Goal: Transaction & Acquisition: Purchase product/service

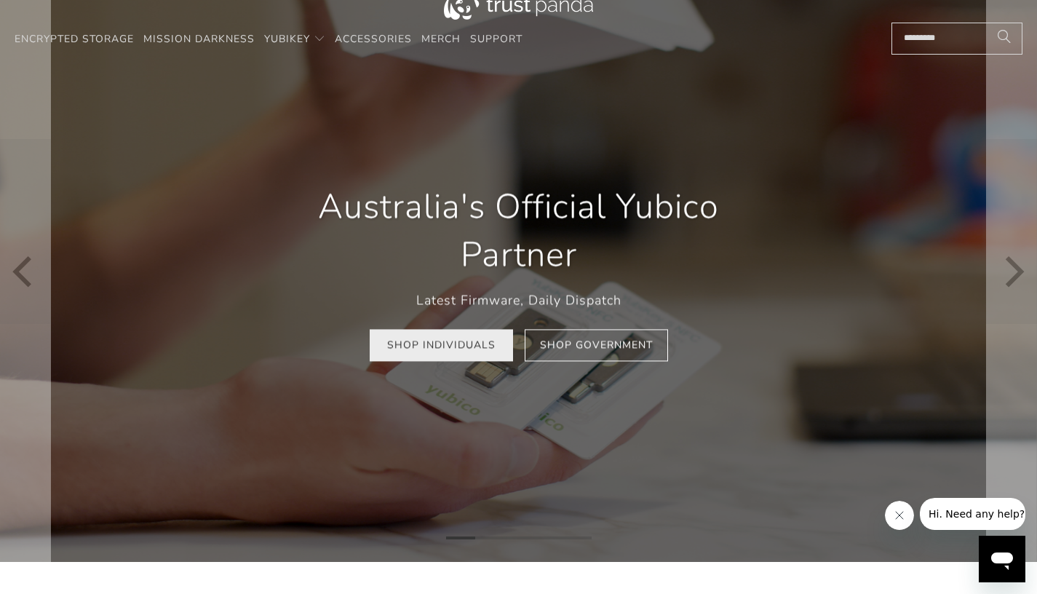
click at [499, 348] on link "Shop Individuals" at bounding box center [441, 345] width 143 height 33
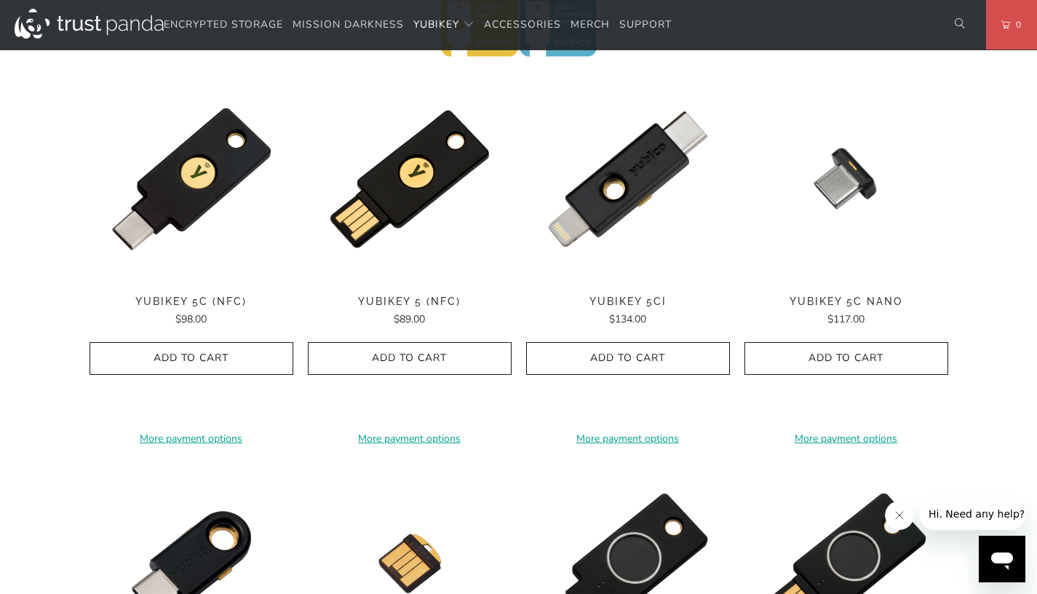
click at [410, 281] on img at bounding box center [410, 281] width 204 height 0
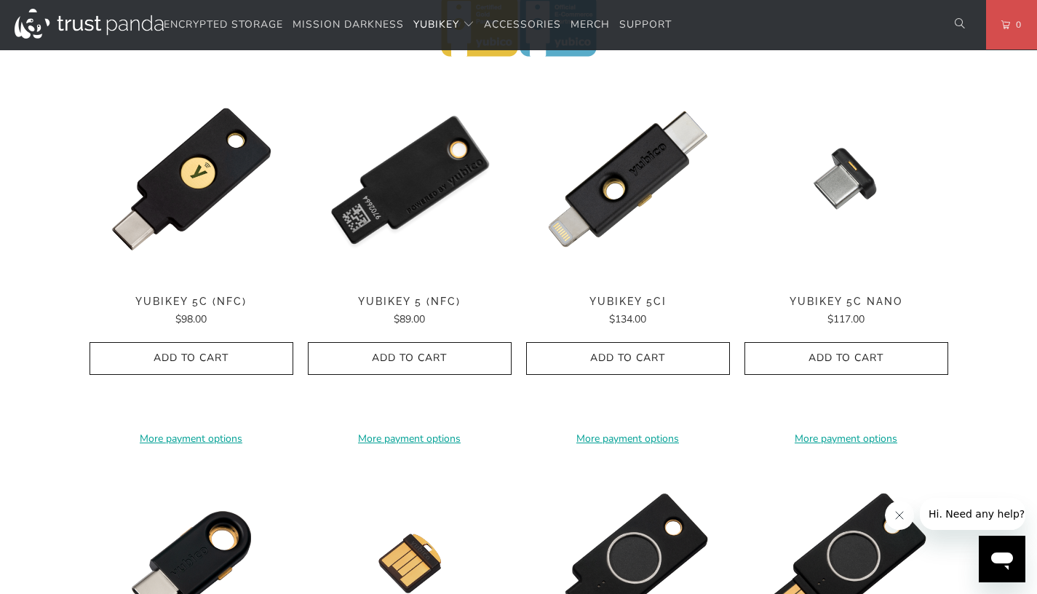
click at [418, 197] on img at bounding box center [410, 179] width 204 height 204
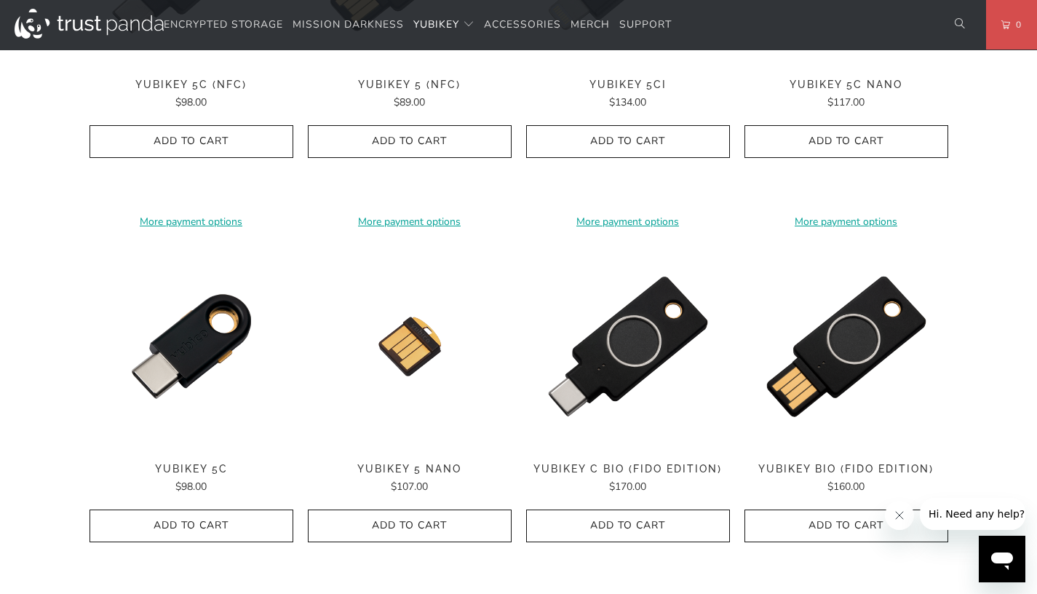
scroll to position [955, 0]
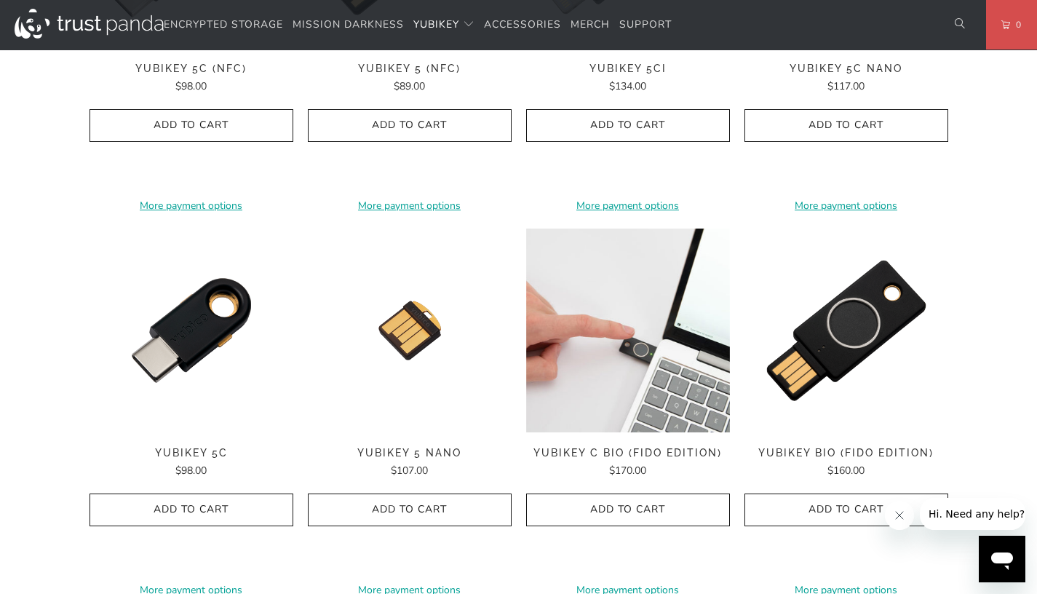
click at [638, 371] on img at bounding box center [628, 331] width 204 height 204
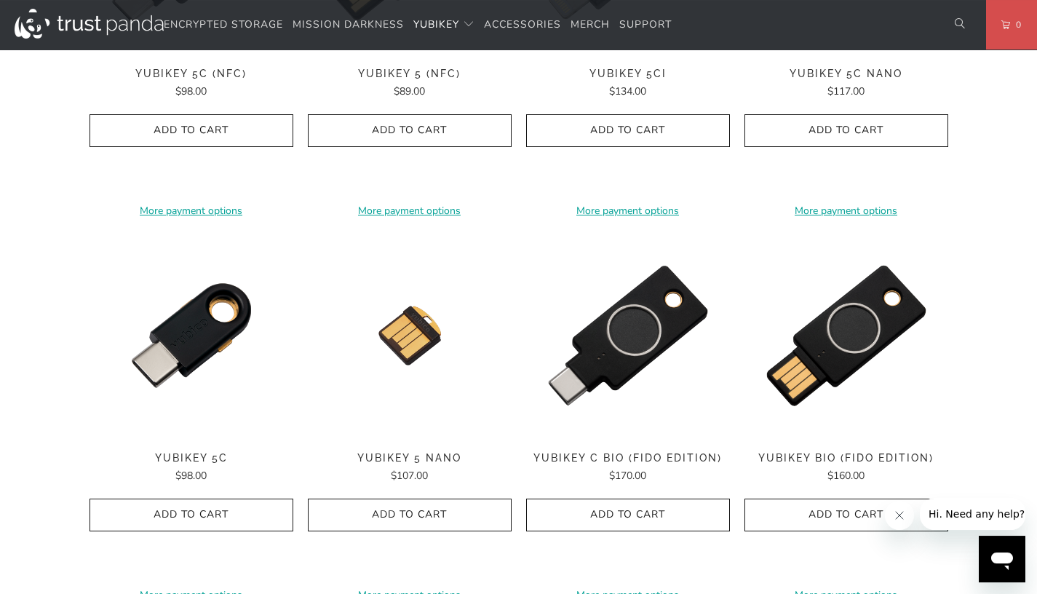
scroll to position [920, 0]
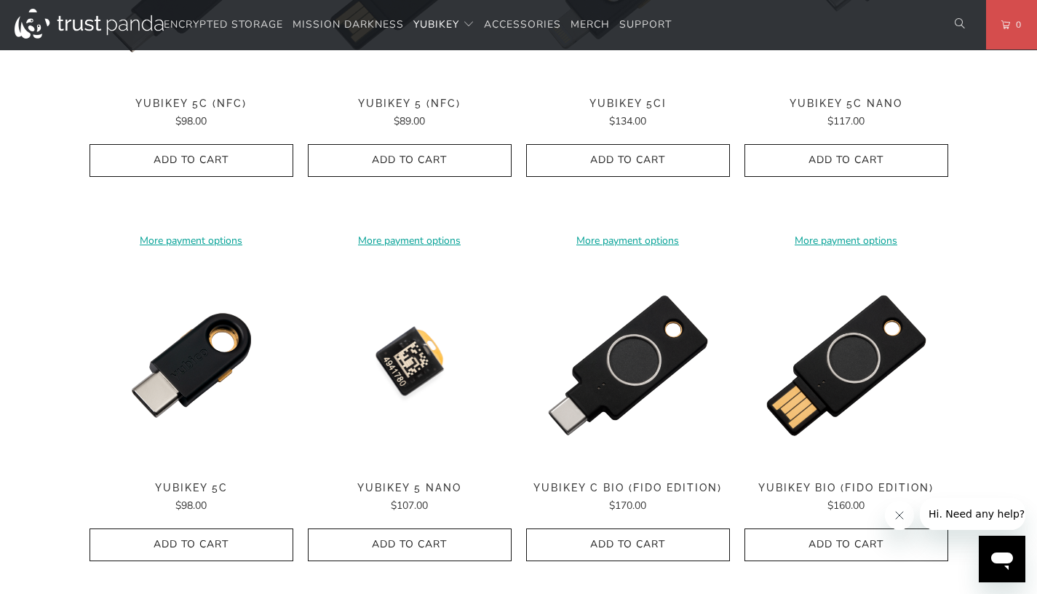
click at [417, 393] on img at bounding box center [410, 366] width 204 height 204
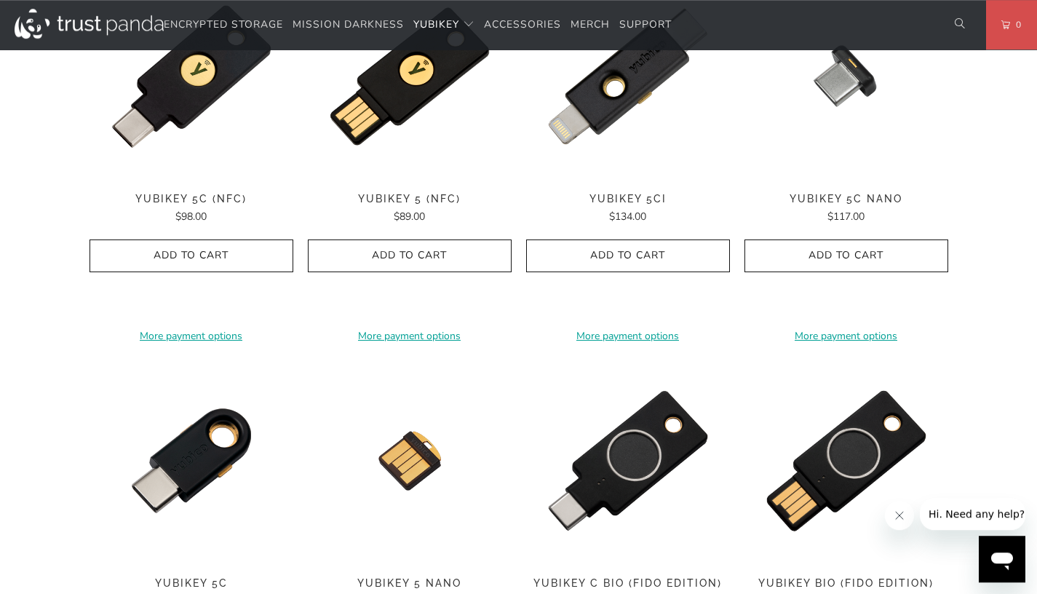
scroll to position [629, 0]
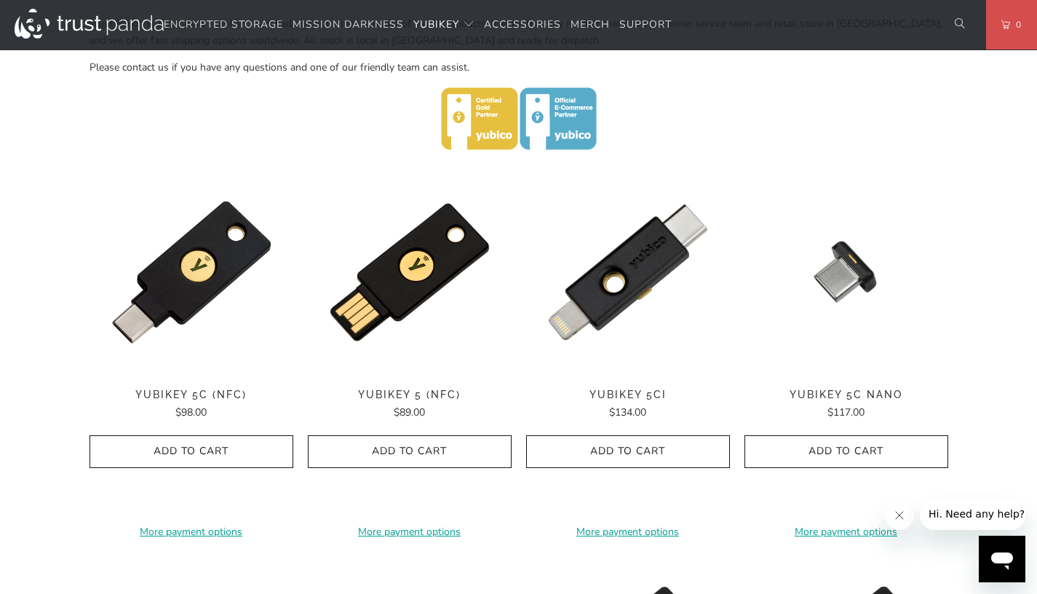
click at [853, 396] on span "YubiKey 5C Nano" at bounding box center [847, 395] width 204 height 12
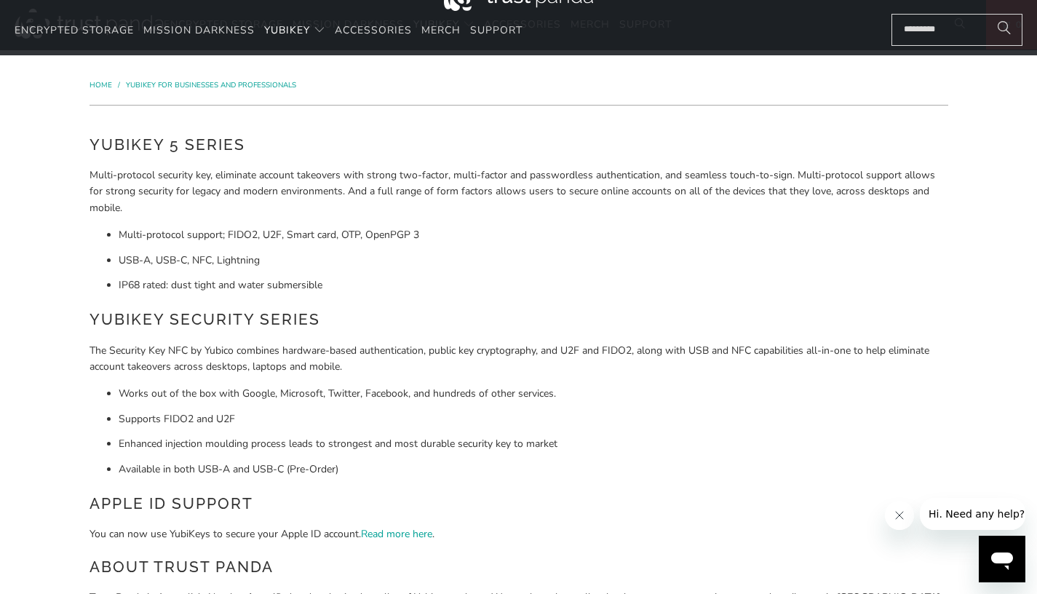
scroll to position [0, 0]
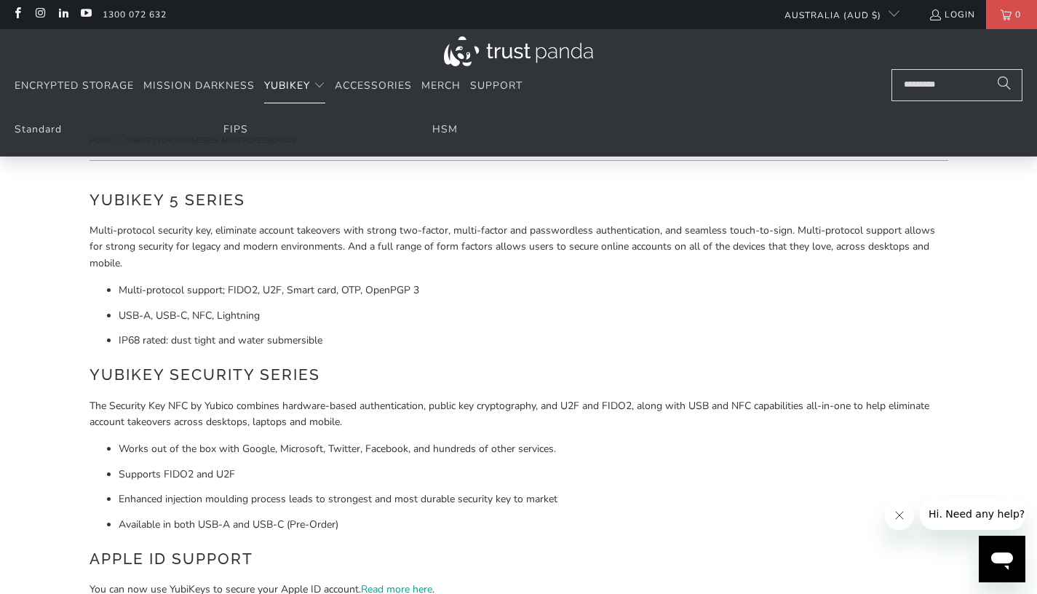
click at [277, 87] on span "YubiKey" at bounding box center [287, 86] width 46 height 14
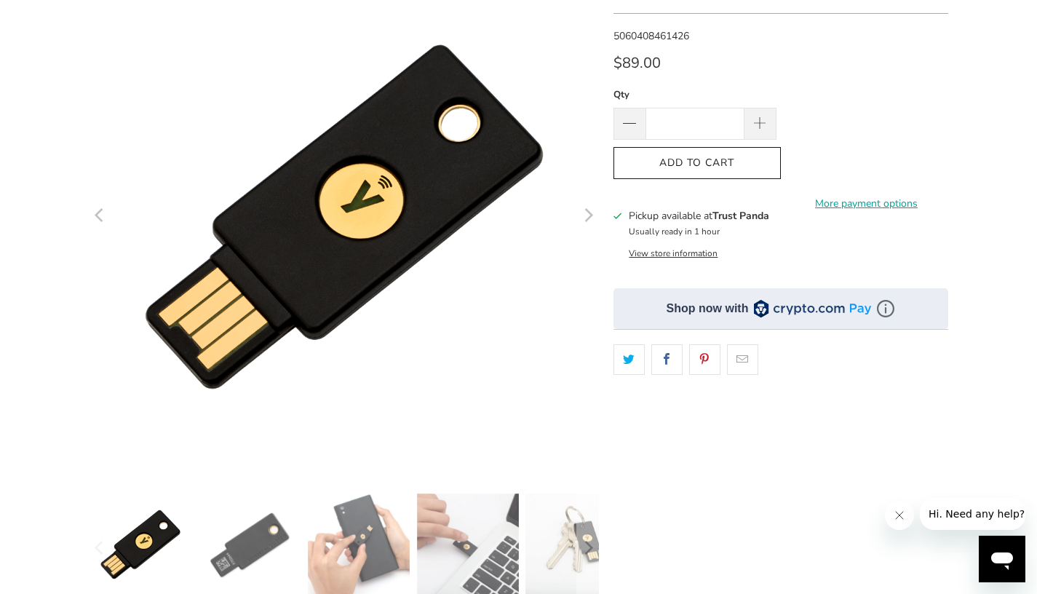
scroll to position [331, 0]
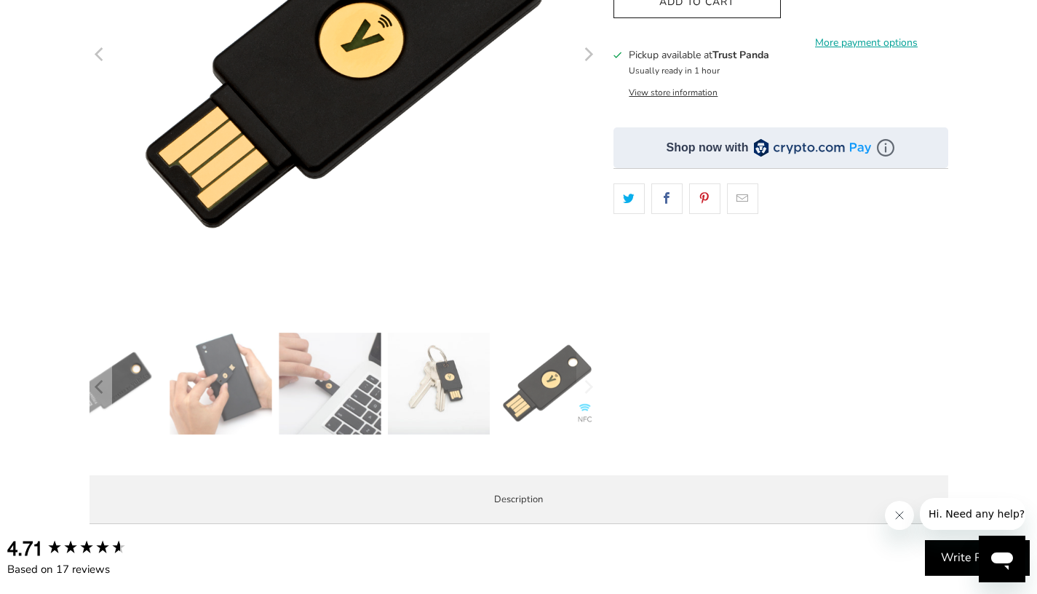
click at [495, 381] on div at bounding box center [345, 387] width 510 height 109
click at [537, 384] on img at bounding box center [548, 384] width 102 height 102
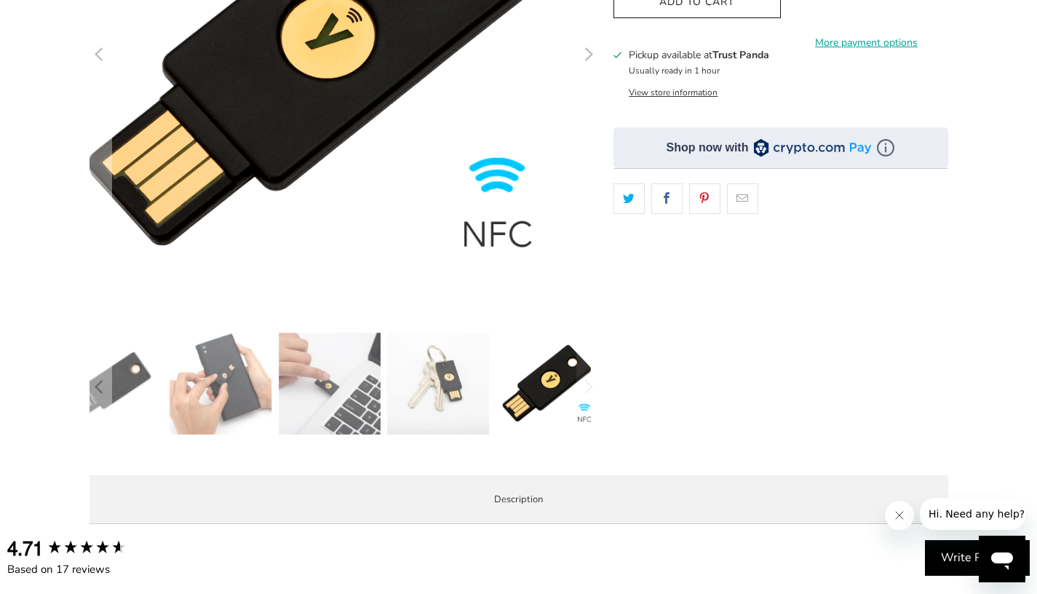
click at [441, 387] on img at bounding box center [438, 384] width 102 height 102
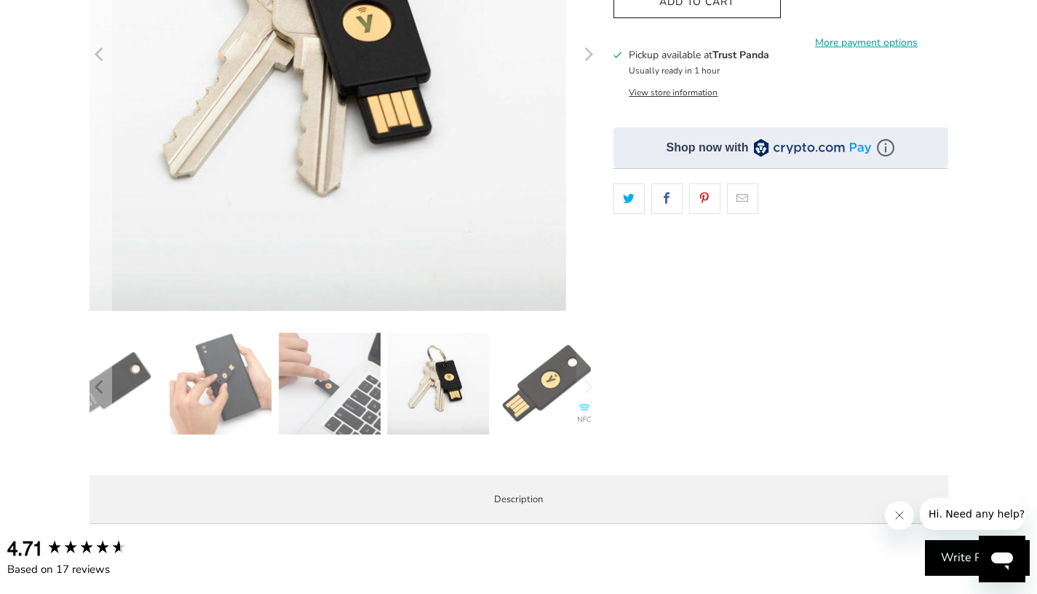
scroll to position [459, 0]
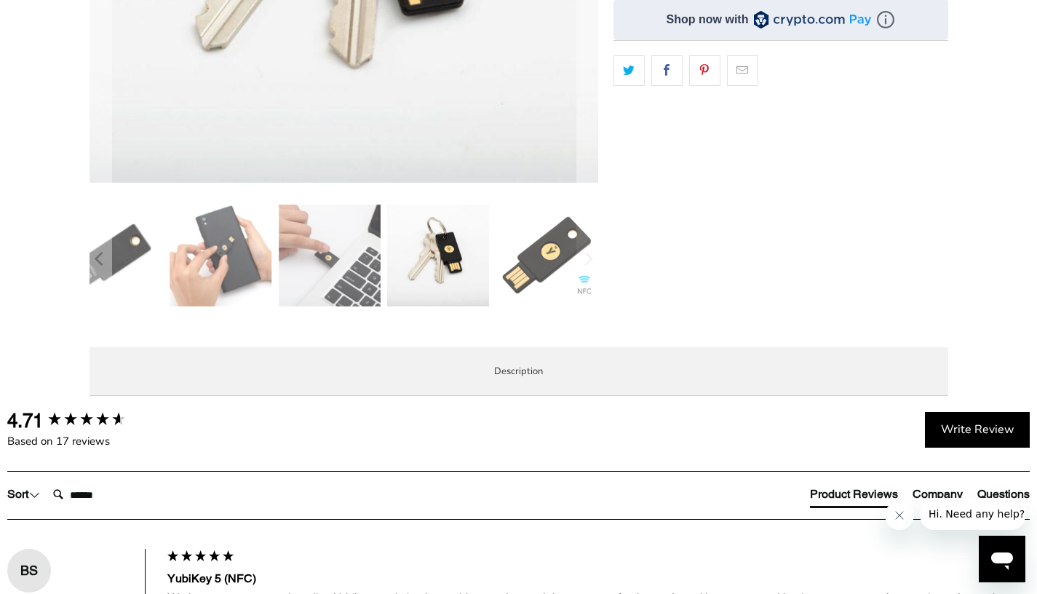
click at [0, 0] on li "Specifications" at bounding box center [0, 0] width 0 height 0
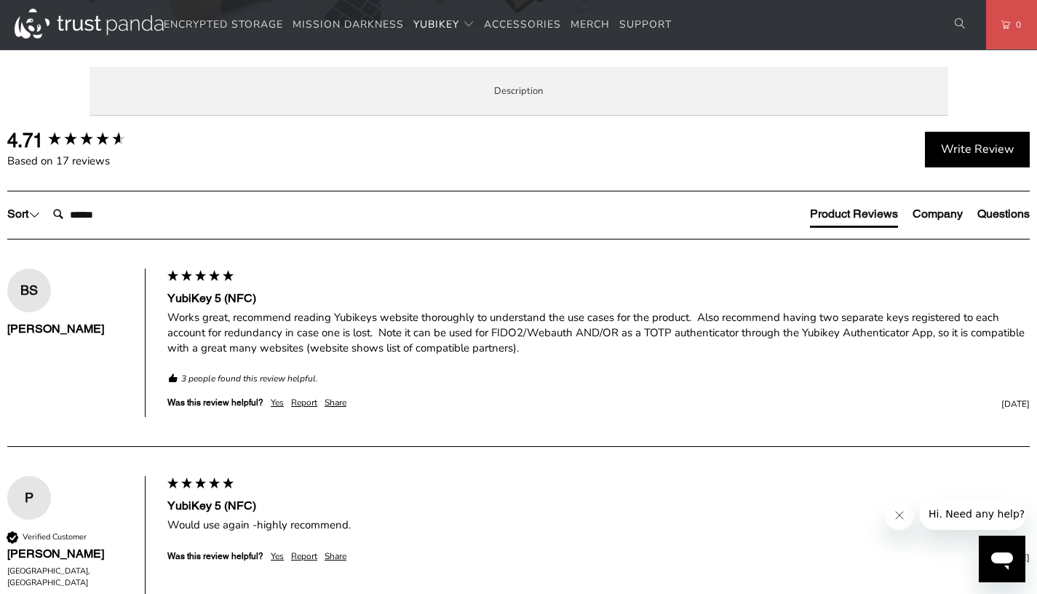
scroll to position [738, 0]
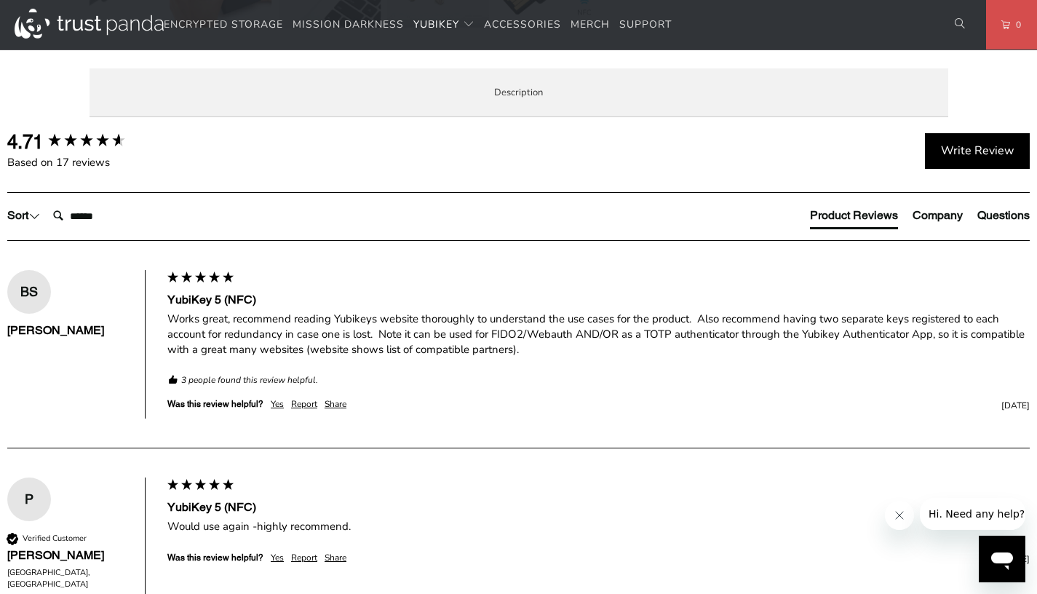
click at [0, 0] on span "Enterprise and Government" at bounding box center [0, 0] width 0 height 0
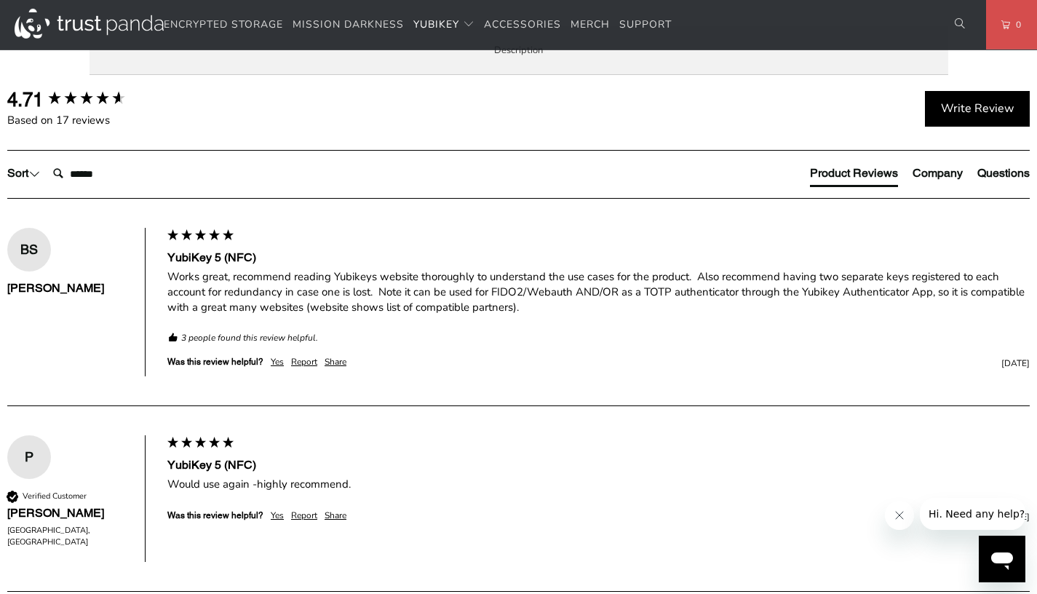
scroll to position [778, 0]
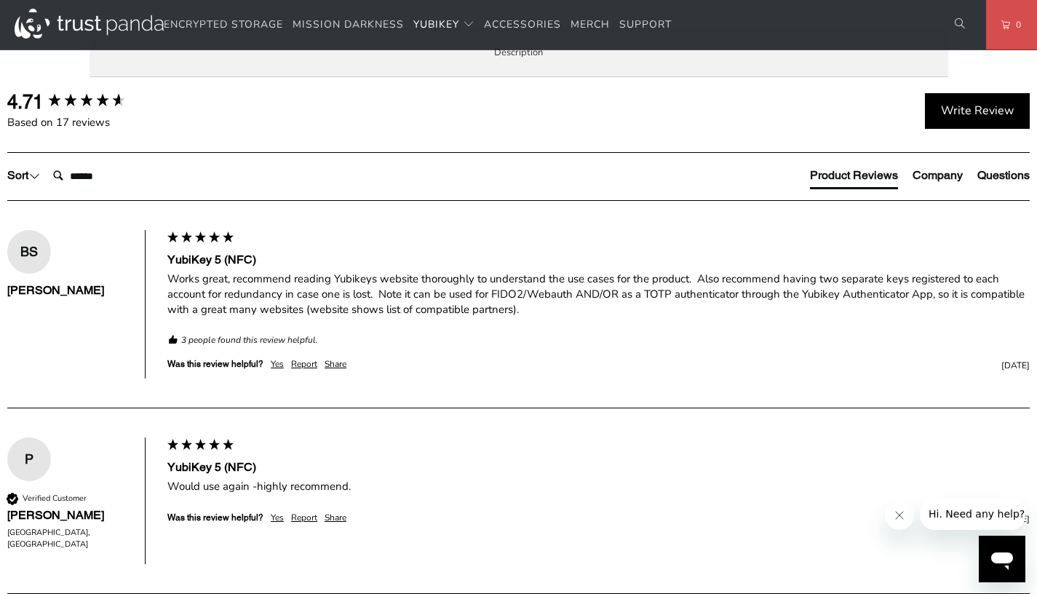
click at [0, 0] on span "Local Service & Support" at bounding box center [0, 0] width 0 height 0
click at [0, 0] on span "Enterprise and Government" at bounding box center [0, 0] width 0 height 0
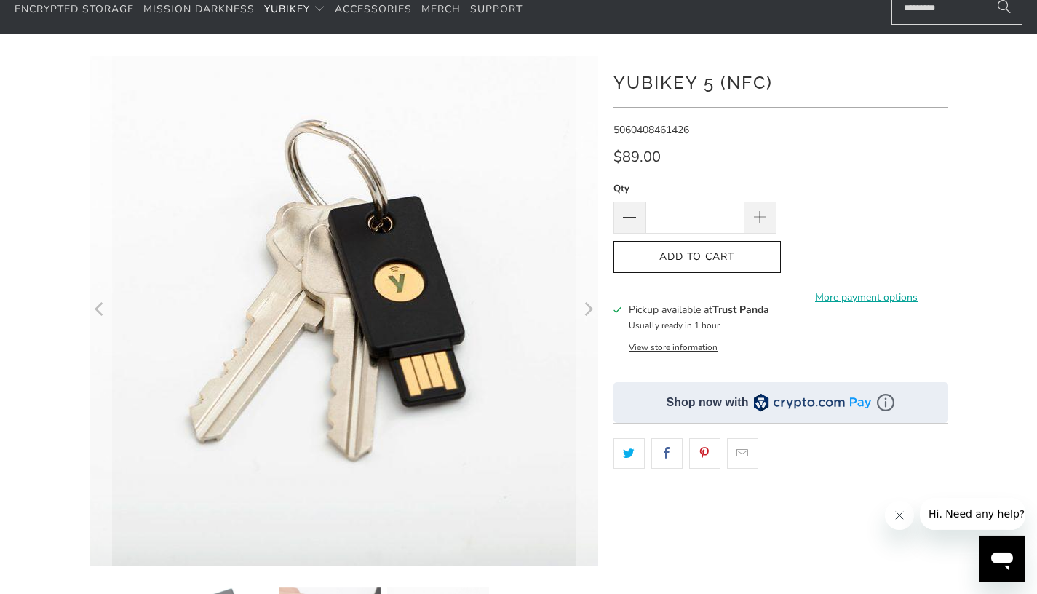
scroll to position [24, 0]
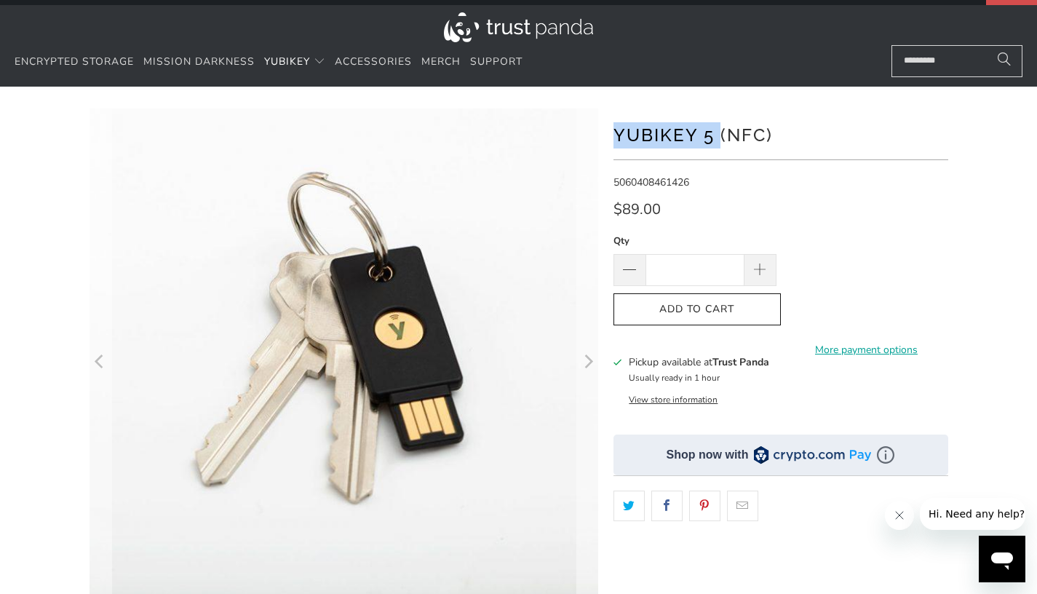
drag, startPoint x: 618, startPoint y: 136, endPoint x: 719, endPoint y: 137, distance: 101.2
click at [719, 137] on h1 "YubiKey 5 (NFC)" at bounding box center [781, 133] width 335 height 29
copy h1 "YubiKey 5"
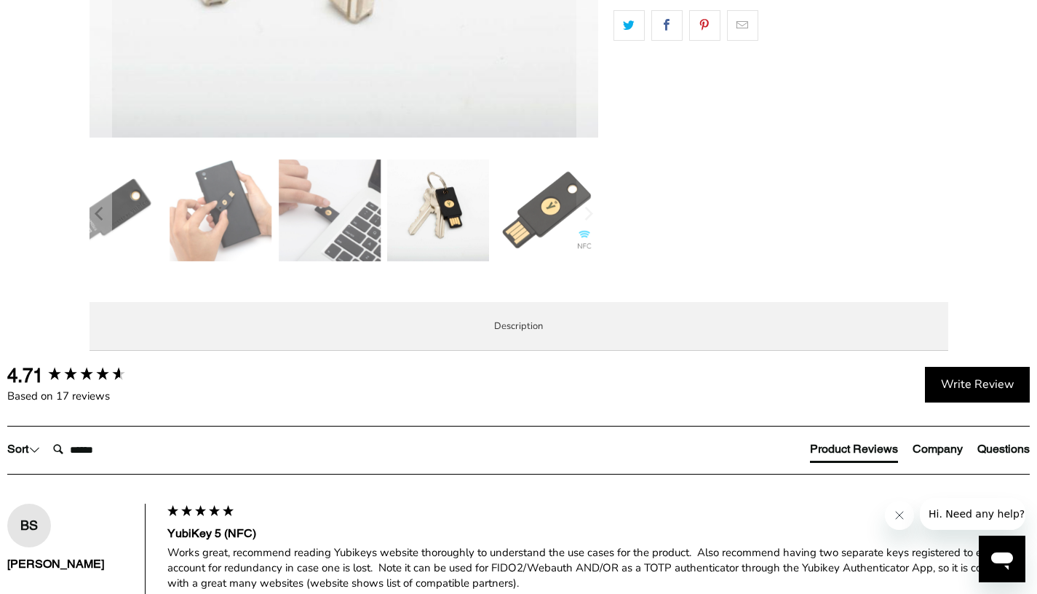
scroll to position [607, 0]
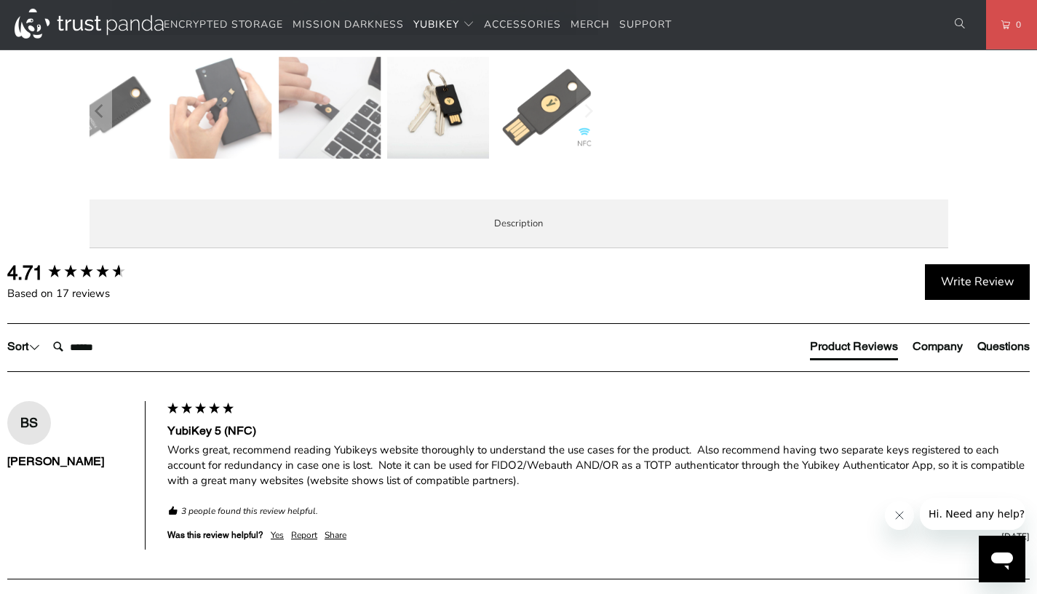
click at [0, 0] on span "Overview" at bounding box center [0, 0] width 0 height 0
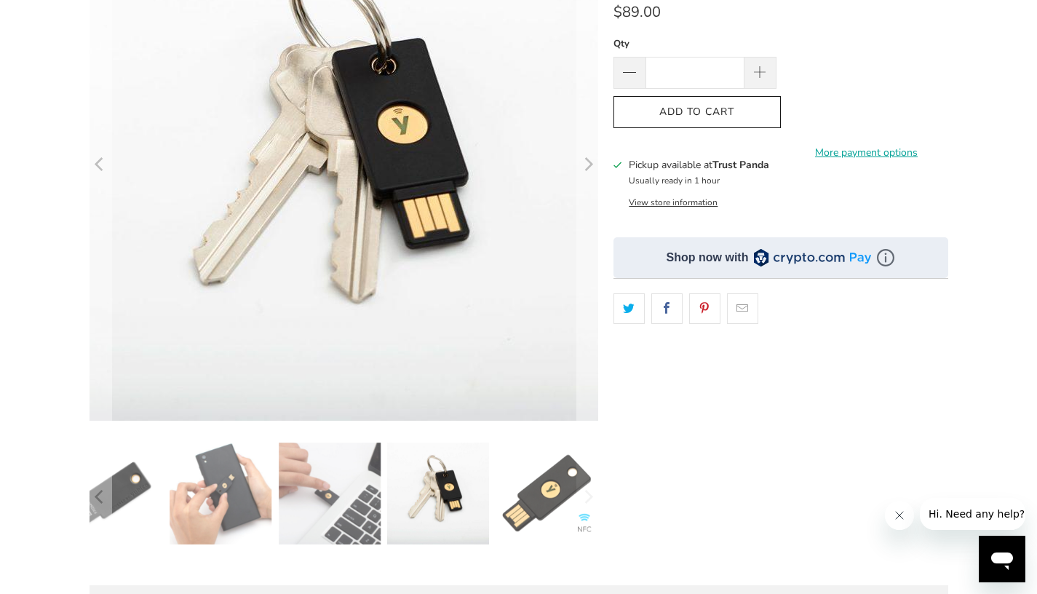
scroll to position [222, 0]
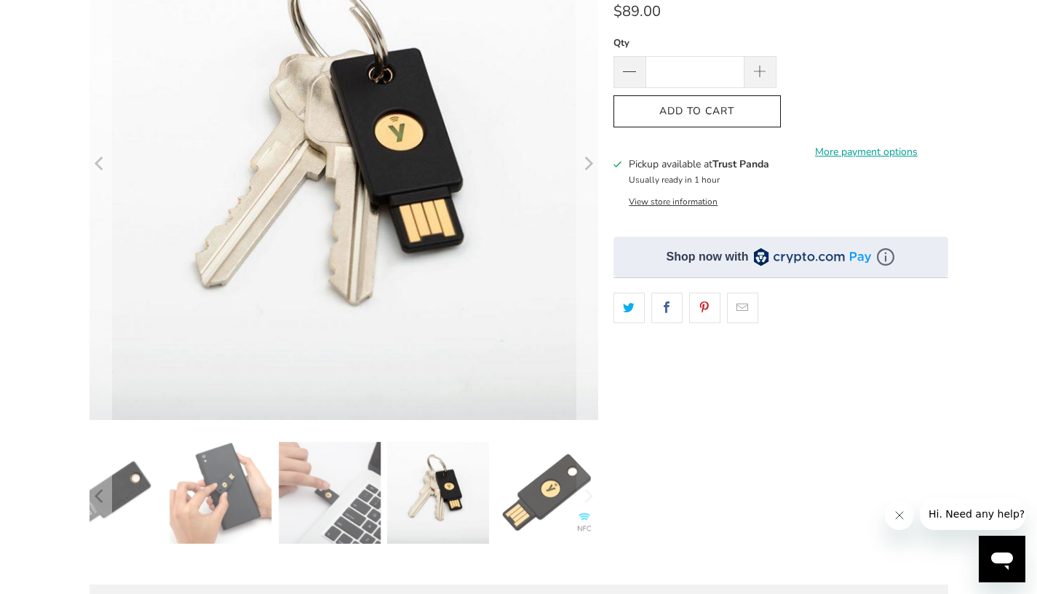
click at [547, 517] on img at bounding box center [548, 493] width 102 height 102
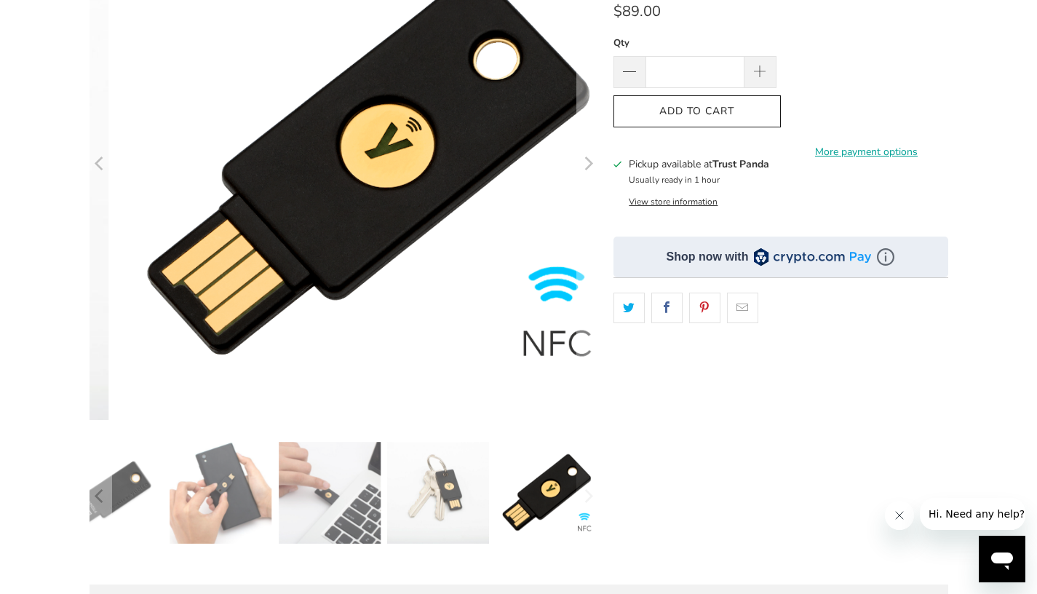
click at [427, 503] on img at bounding box center [438, 493] width 102 height 102
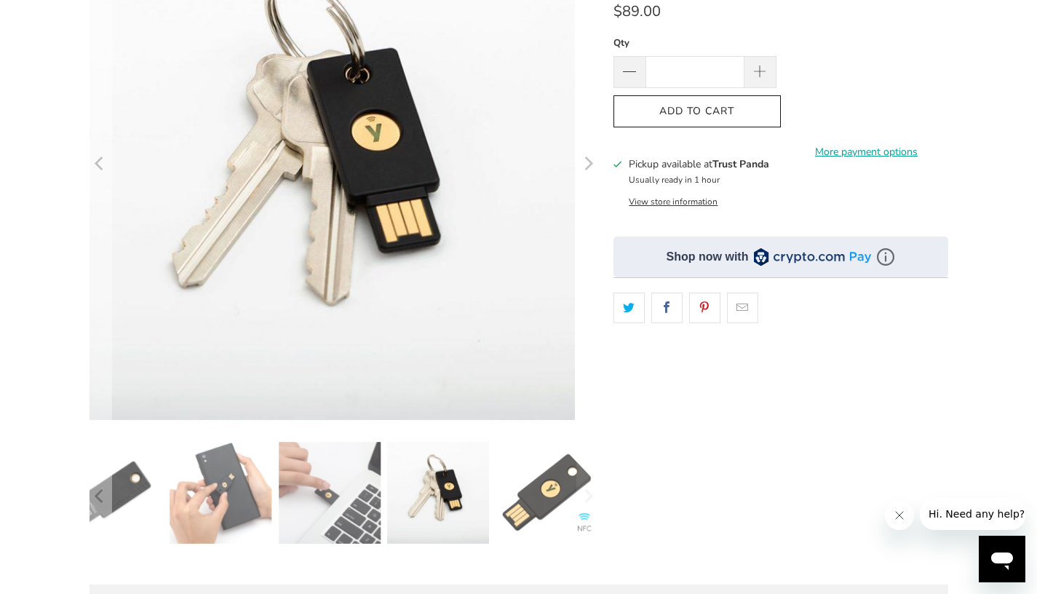
click at [347, 507] on img at bounding box center [330, 493] width 102 height 102
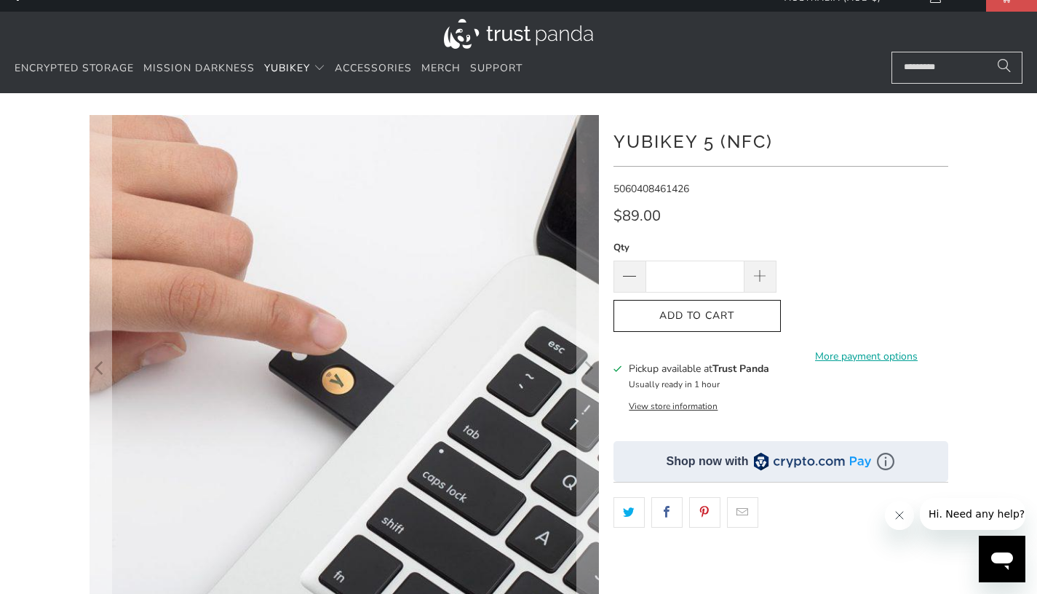
scroll to position [20, 0]
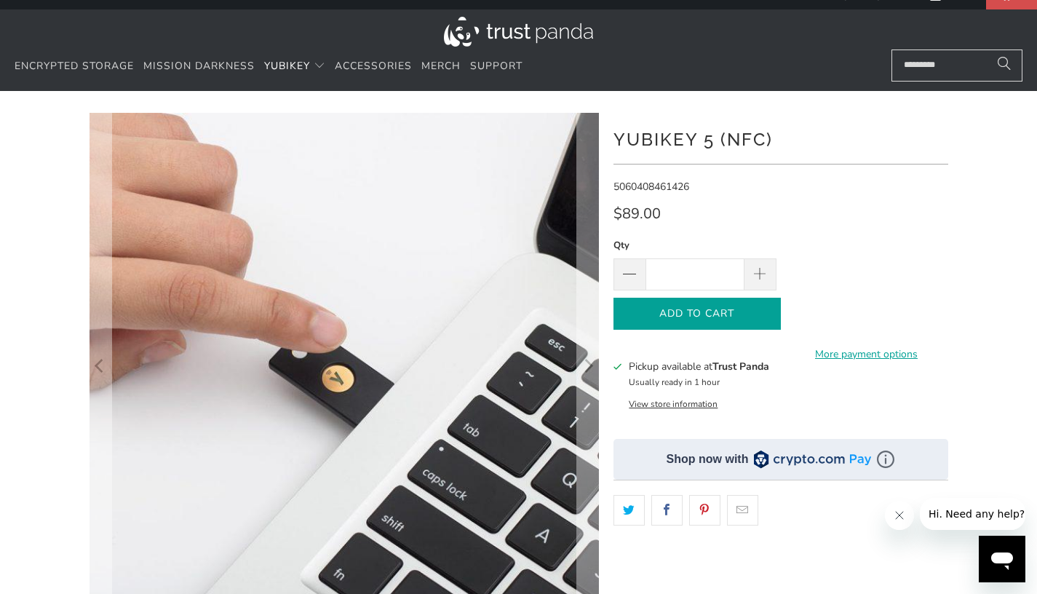
click at [727, 317] on span "Add to Cart" at bounding box center [697, 314] width 137 height 12
click at [839, 349] on link "More payment options" at bounding box center [867, 355] width 163 height 16
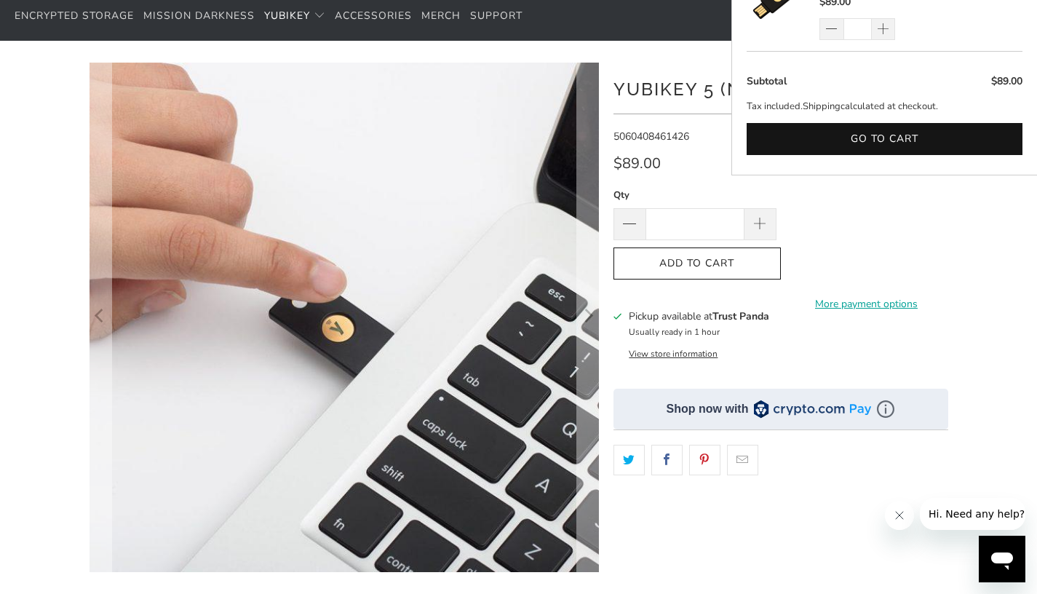
scroll to position [437, 0]
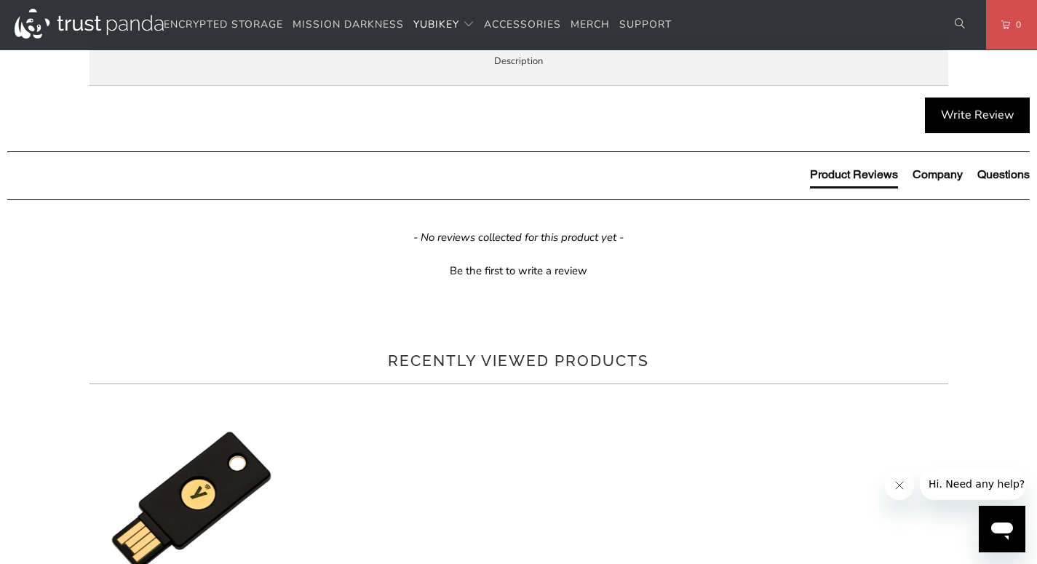
click at [0, 0] on p "The YubiKey Bio C is FIDO and FIDO2 certified. It works with Google Chrome or a…" at bounding box center [0, 0] width 0 height 0
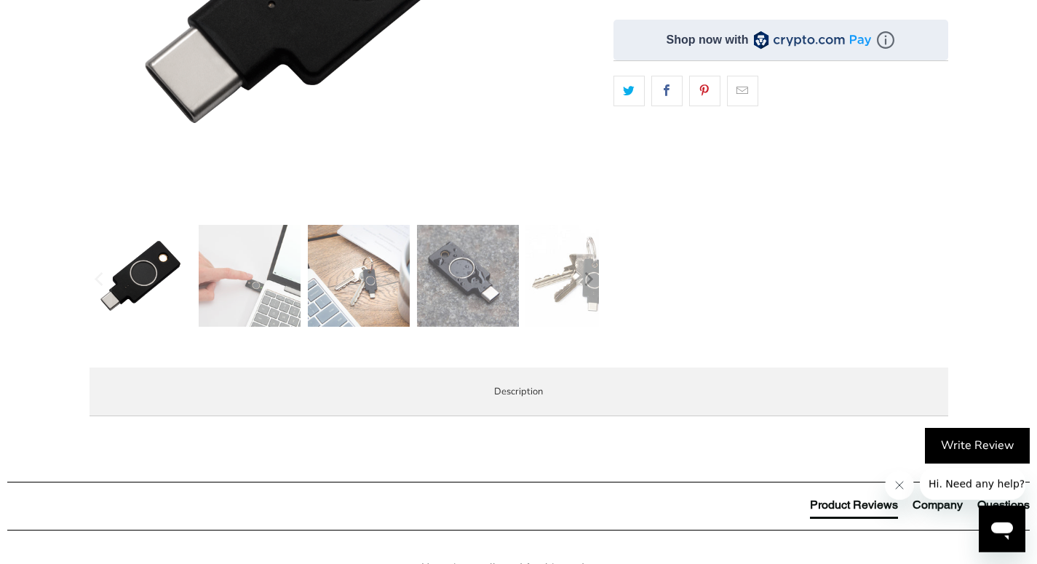
scroll to position [425, 0]
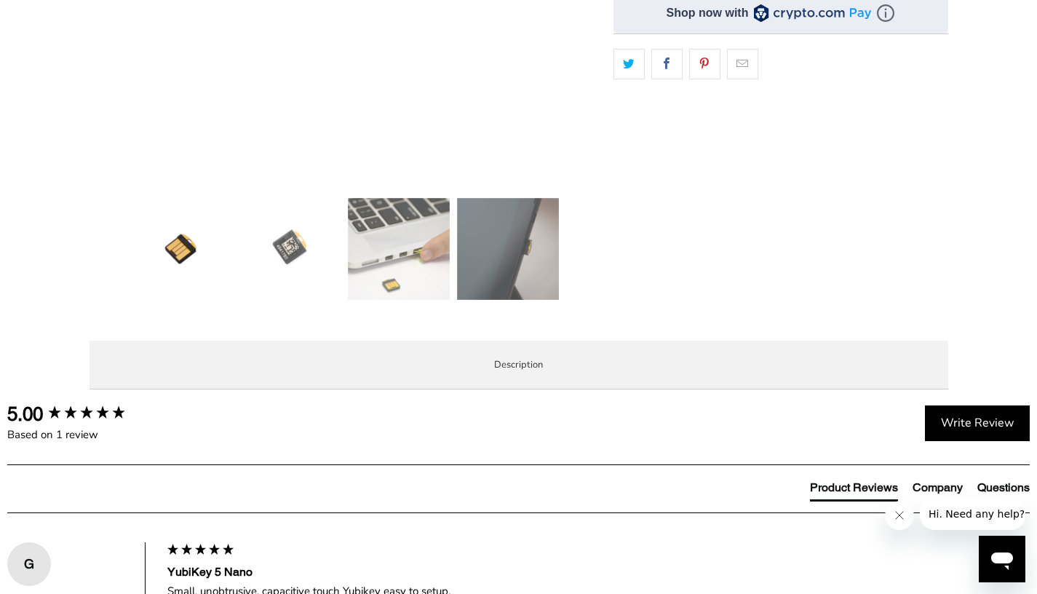
click at [440, 242] on img at bounding box center [399, 249] width 102 height 102
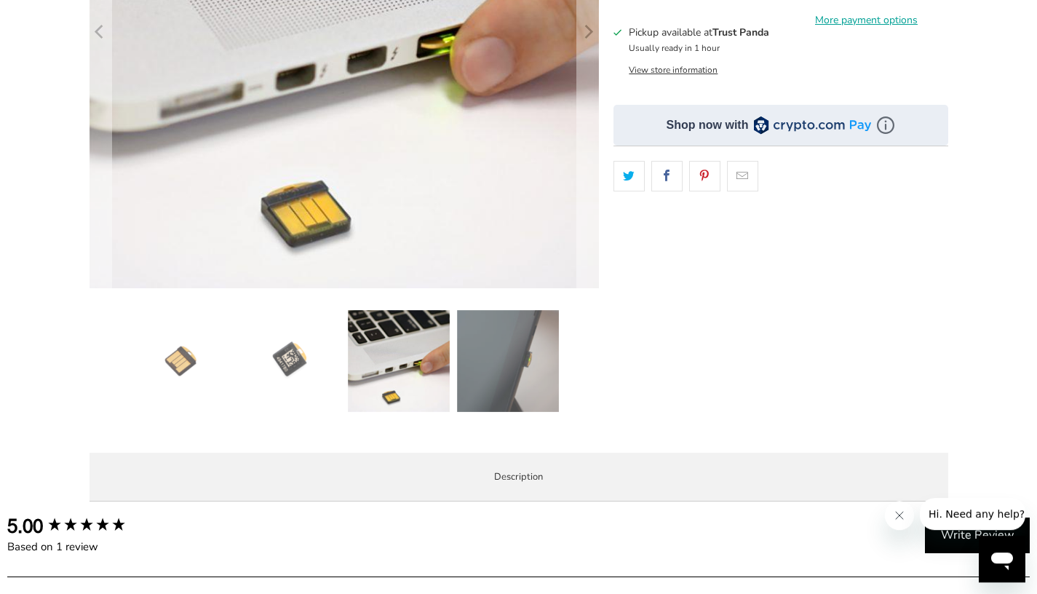
scroll to position [303, 0]
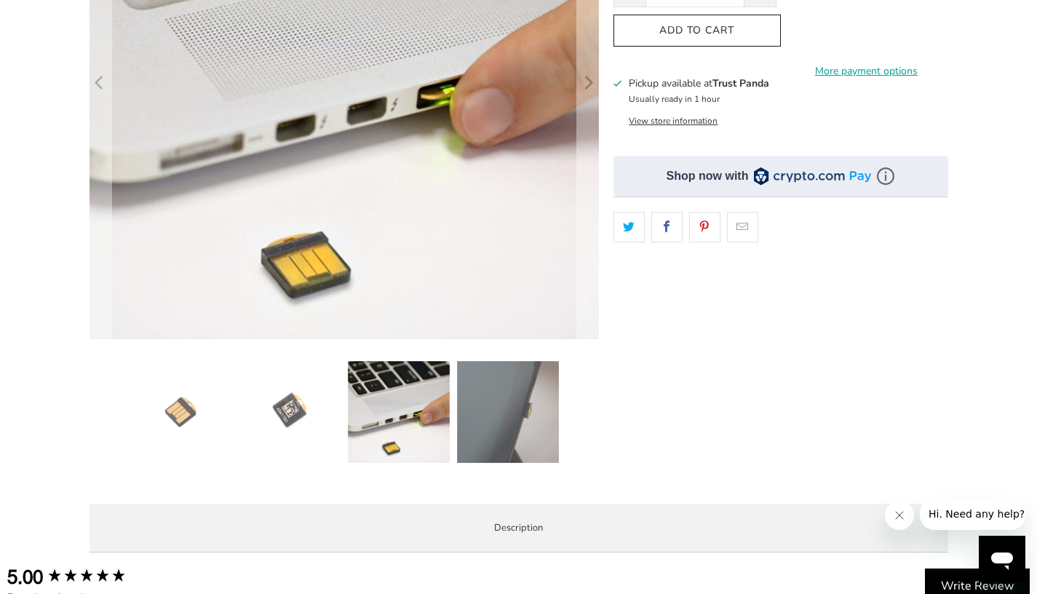
click at [282, 387] on img at bounding box center [290, 412] width 102 height 102
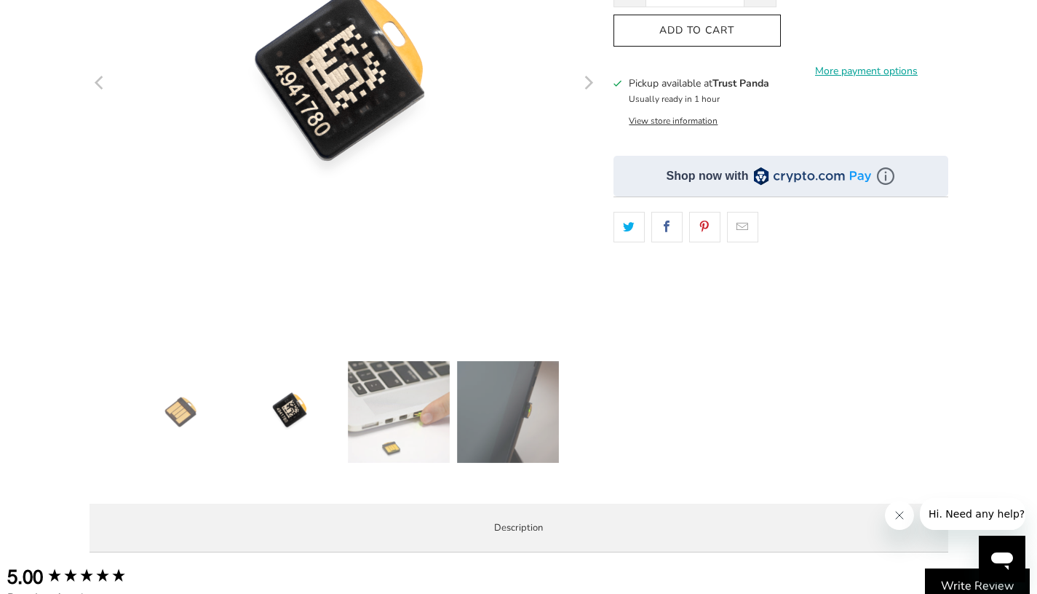
click at [520, 388] on img at bounding box center [508, 412] width 102 height 102
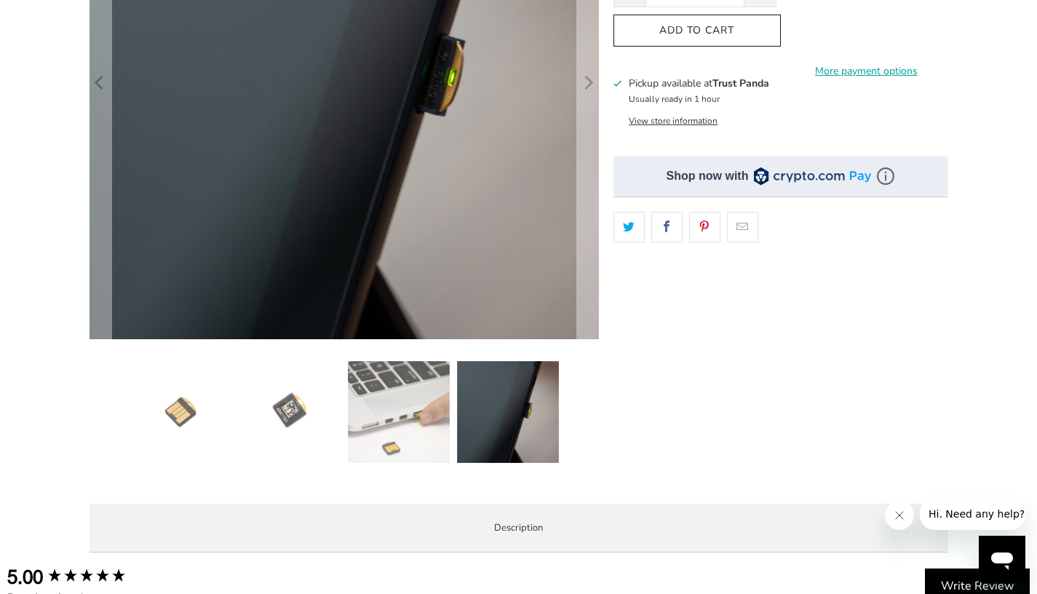
click at [408, 399] on img at bounding box center [399, 412] width 102 height 102
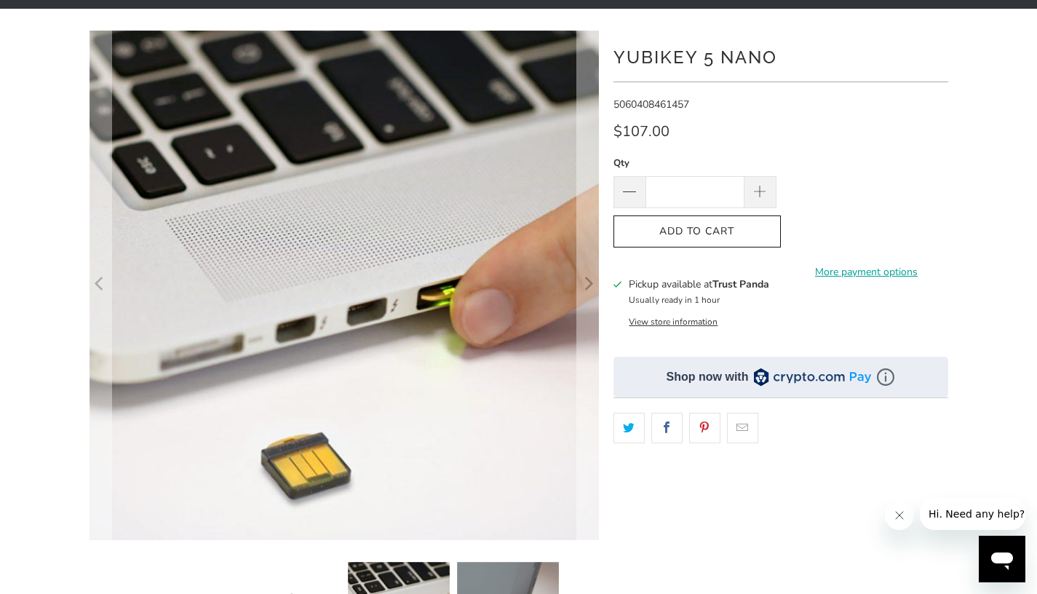
scroll to position [0, 0]
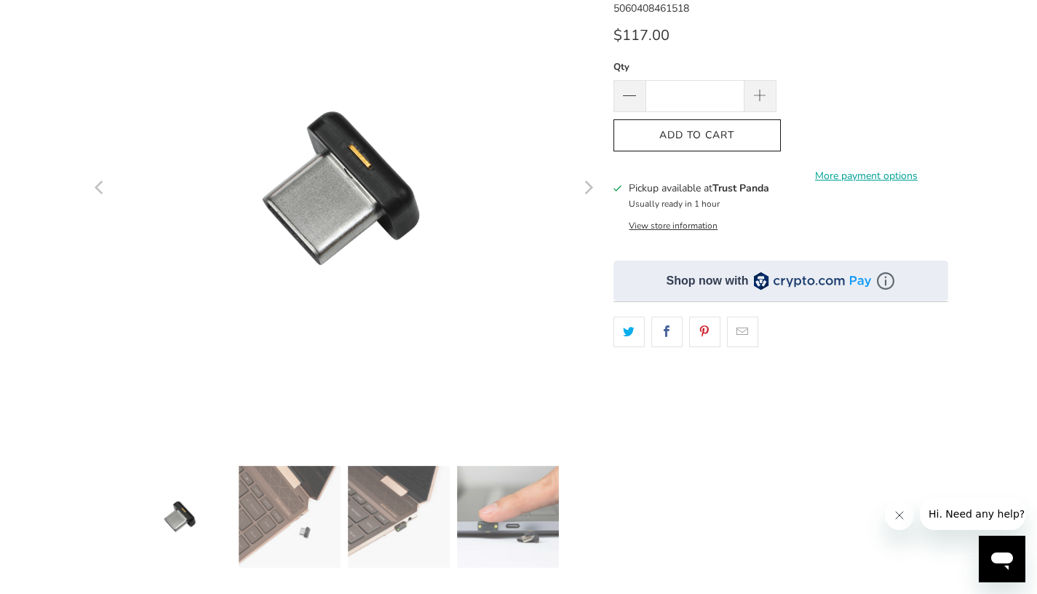
click at [593, 179] on icon "Next" at bounding box center [588, 189] width 14 height 306
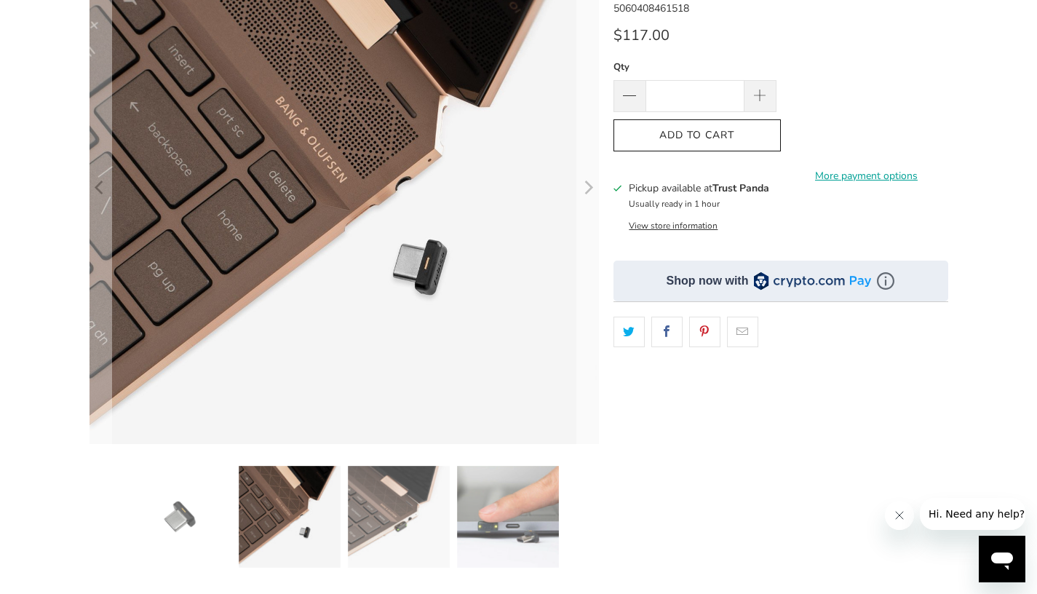
click at [593, 183] on icon "Next" at bounding box center [588, 189] width 14 height 306
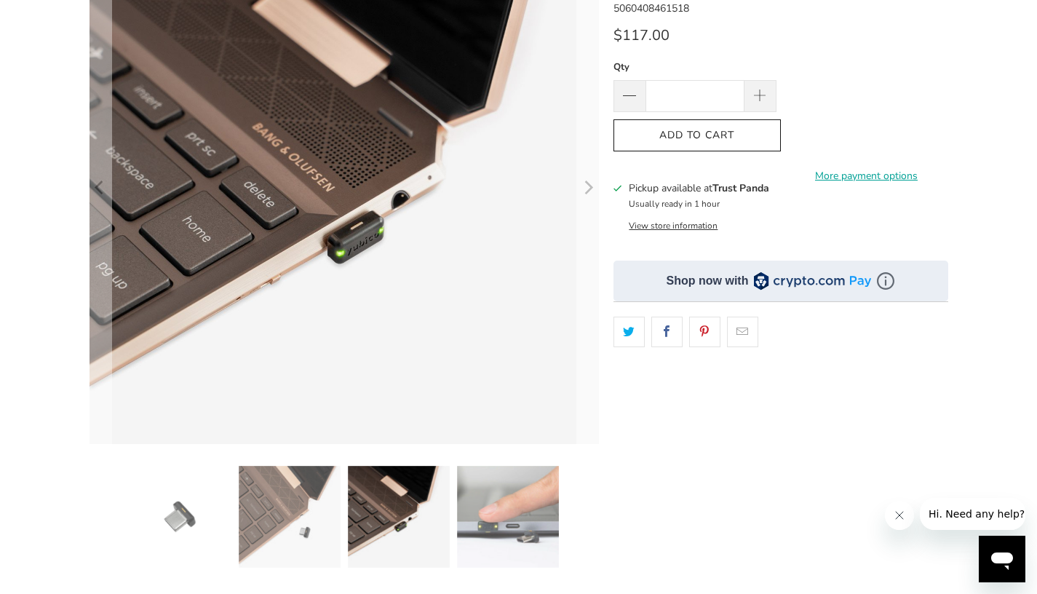
click at [593, 183] on icon "Next" at bounding box center [588, 189] width 14 height 306
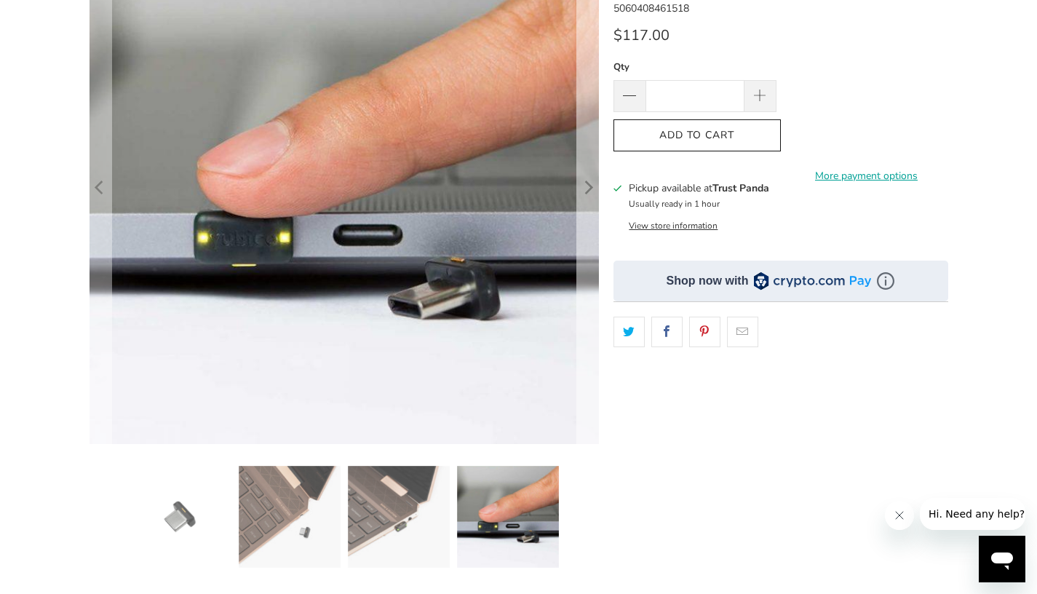
click at [593, 183] on icon "Next" at bounding box center [588, 189] width 14 height 306
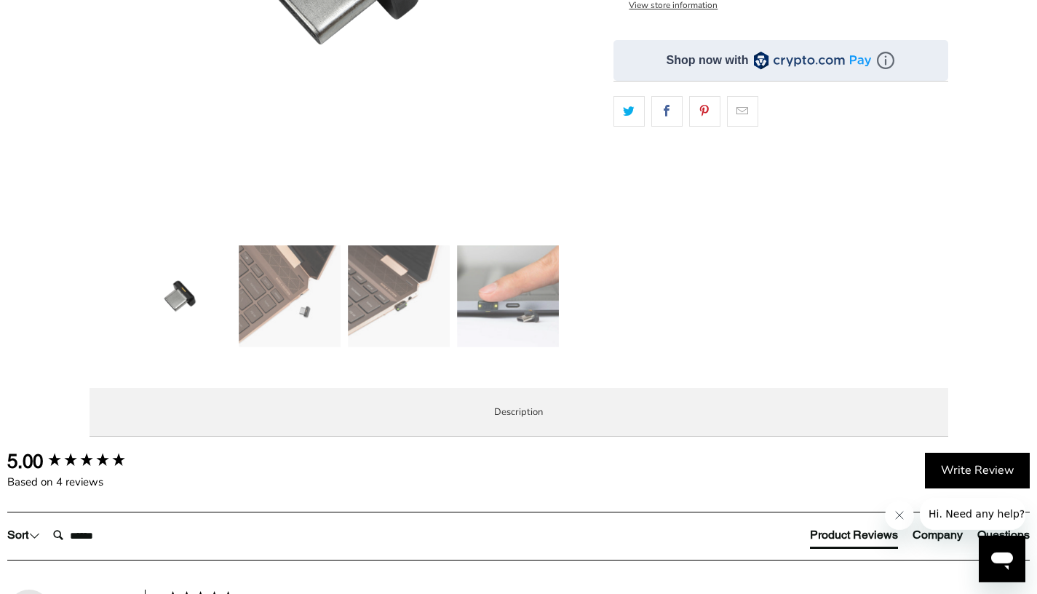
scroll to position [431, 0]
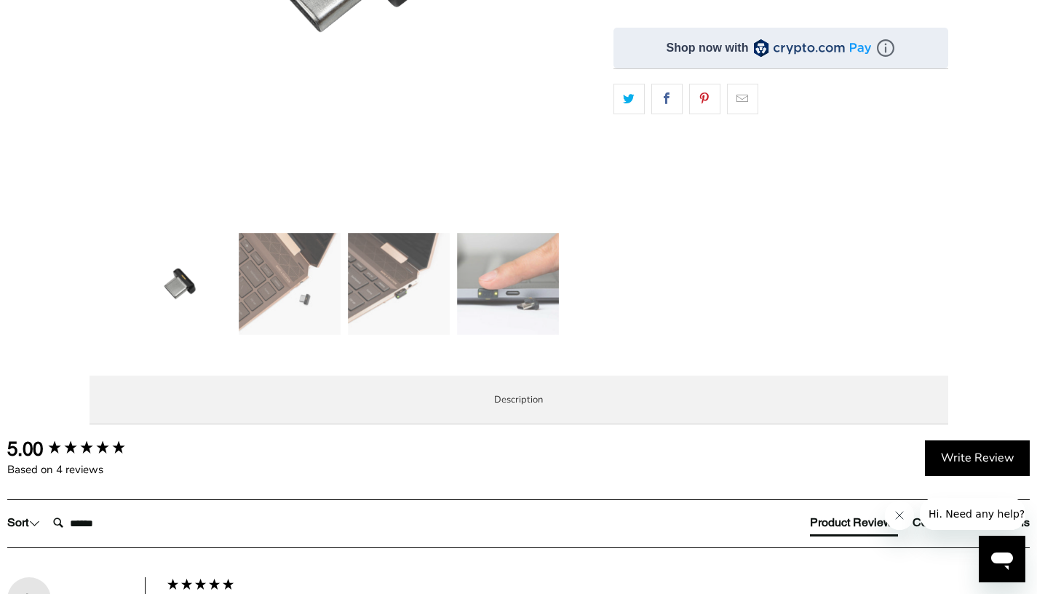
click at [513, 263] on img at bounding box center [508, 284] width 102 height 102
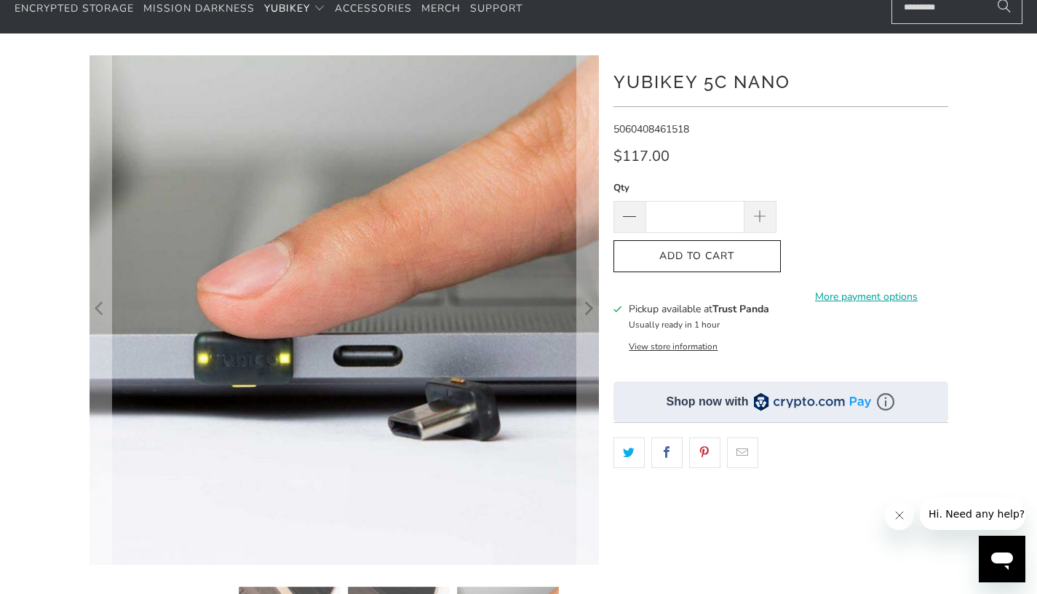
scroll to position [79, 0]
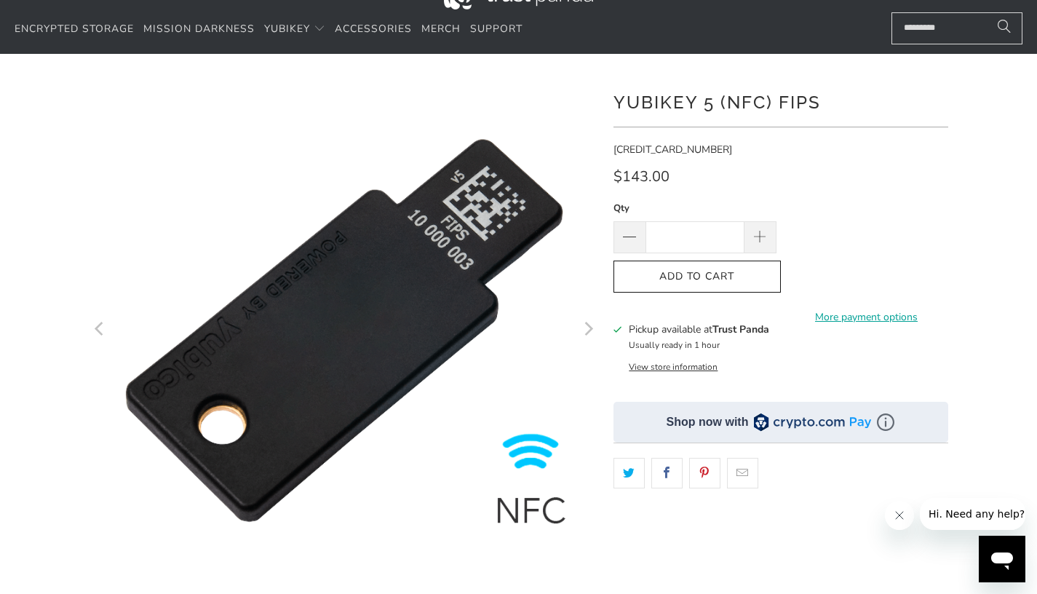
click at [589, 329] on icon "Next" at bounding box center [588, 330] width 14 height 306
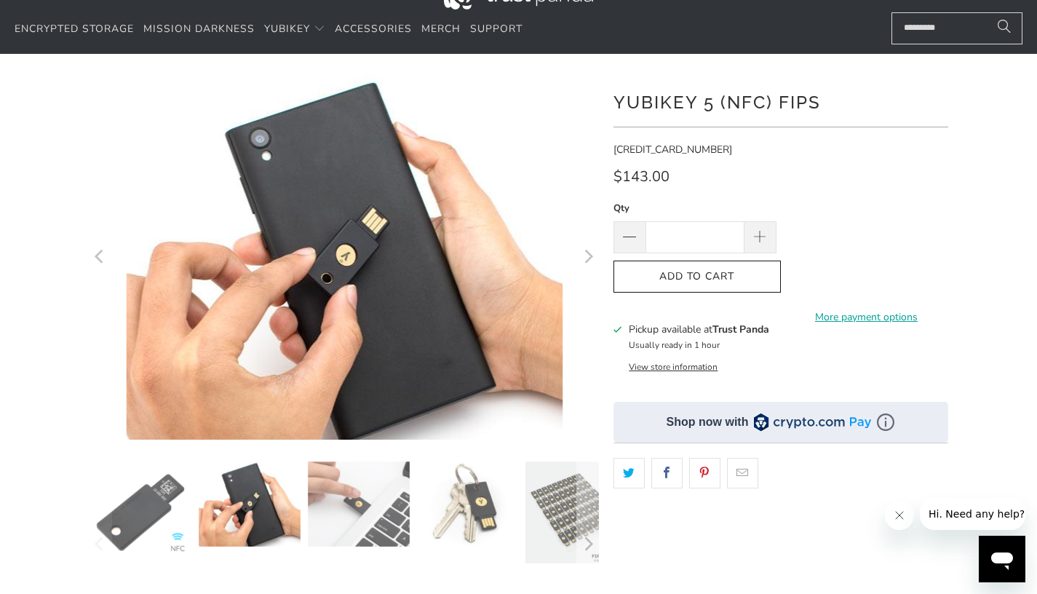
click at [591, 329] on icon "Next" at bounding box center [588, 258] width 14 height 218
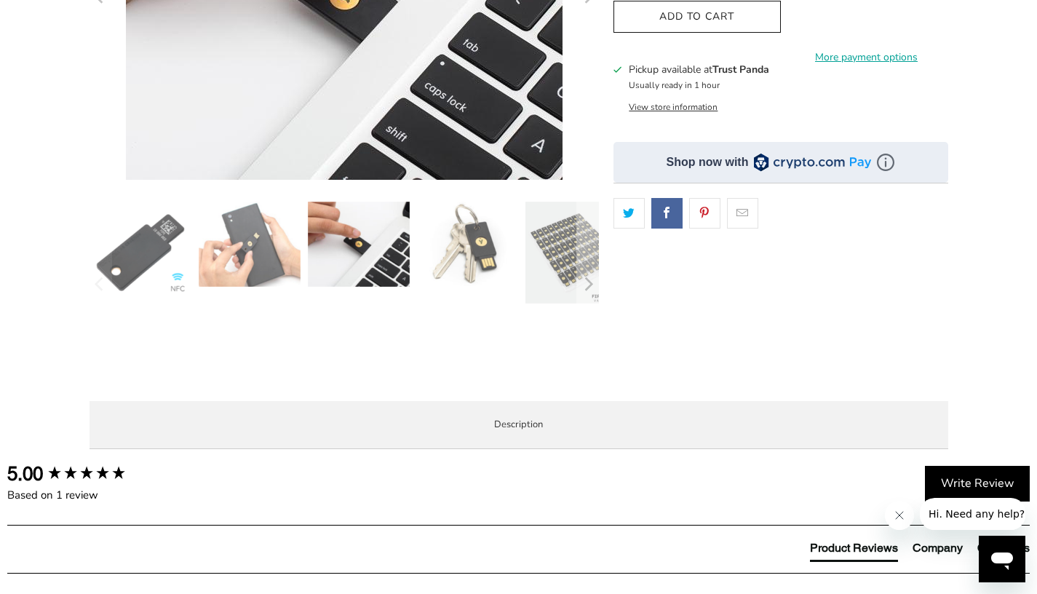
scroll to position [297, 0]
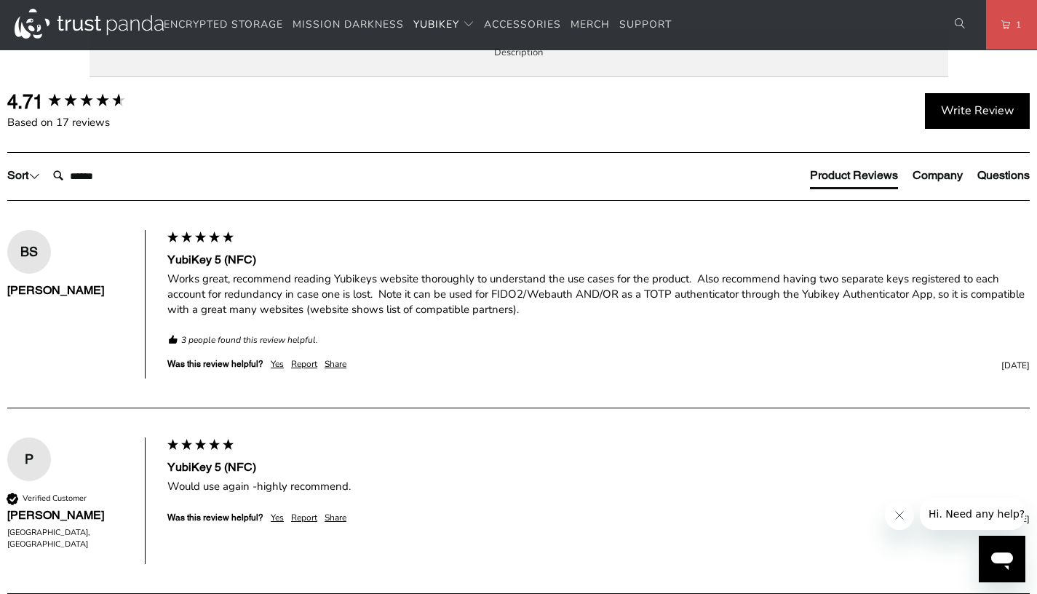
scroll to position [773, 0]
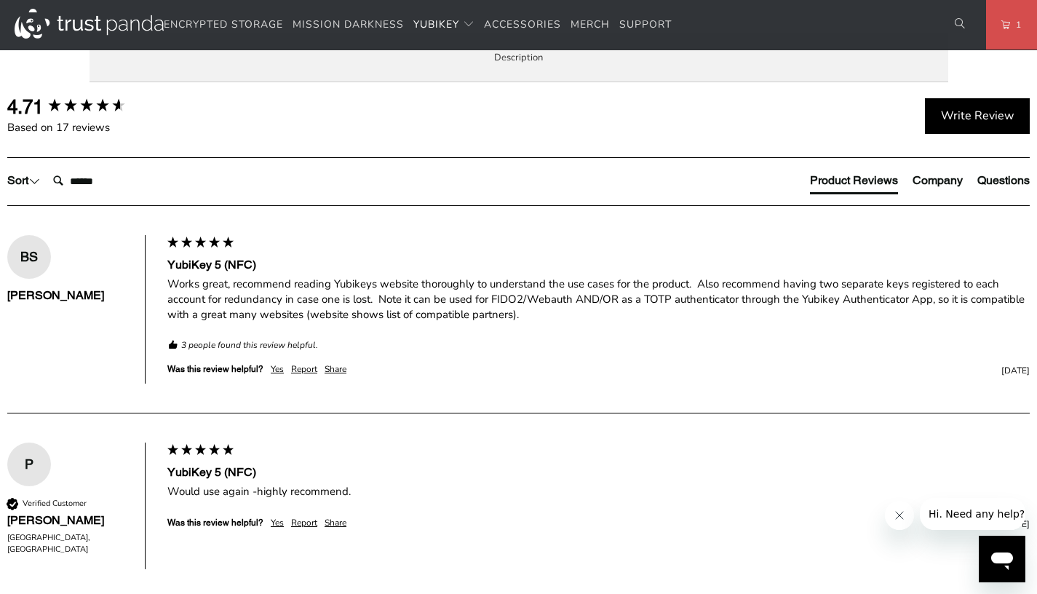
click at [0, 0] on span "Enterprise and Government" at bounding box center [0, 0] width 0 height 0
click at [0, 0] on span "Local Service & Support" at bounding box center [0, 0] width 0 height 0
click at [0, 0] on link "contact us" at bounding box center [0, 0] width 0 height 0
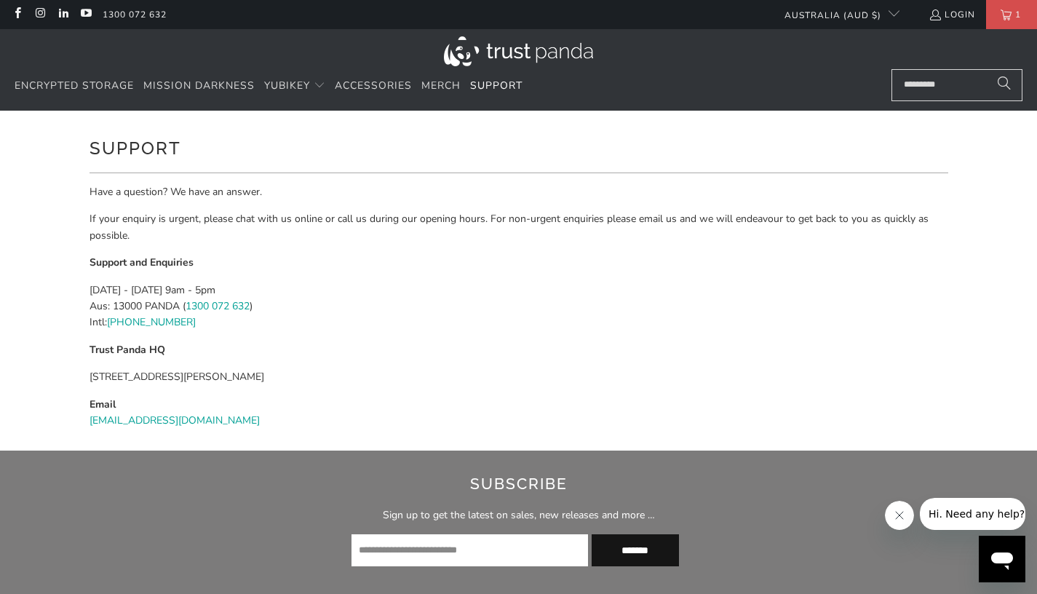
scroll to position [18, 0]
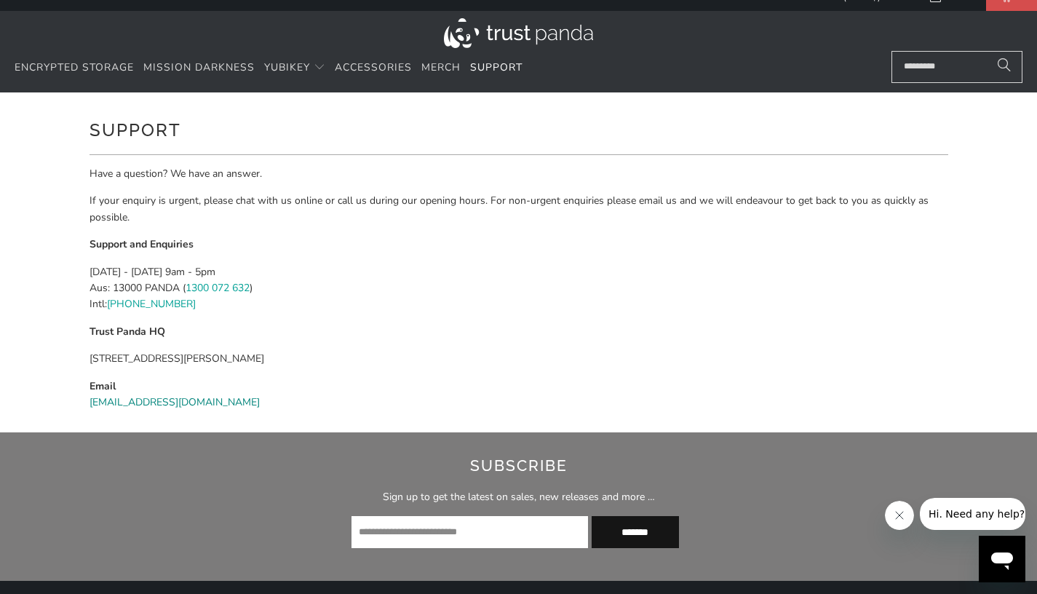
click at [181, 403] on link "[EMAIL_ADDRESS][DOMAIN_NAME]" at bounding box center [175, 402] width 170 height 14
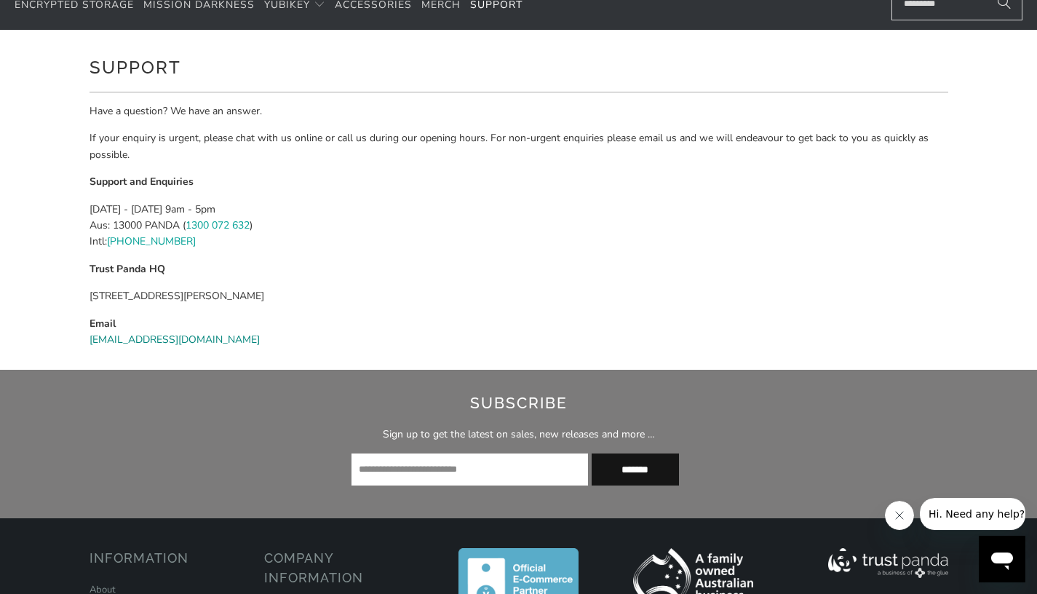
scroll to position [42, 0]
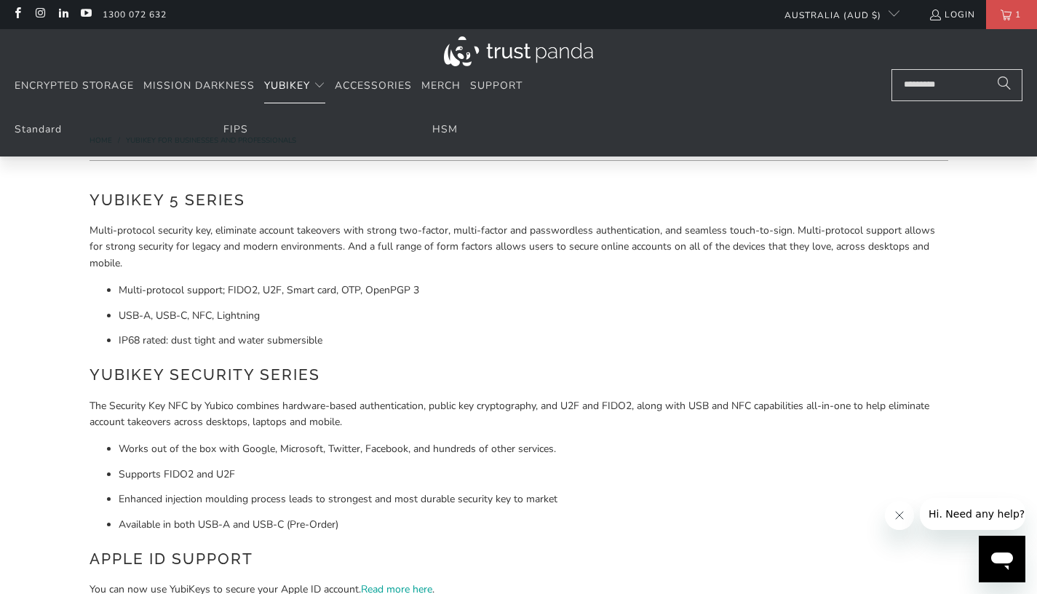
click at [234, 142] on ul "Standard FIPS HSM" at bounding box center [518, 134] width 1037 height 46
click at [234, 130] on link "FIPS" at bounding box center [236, 129] width 25 height 14
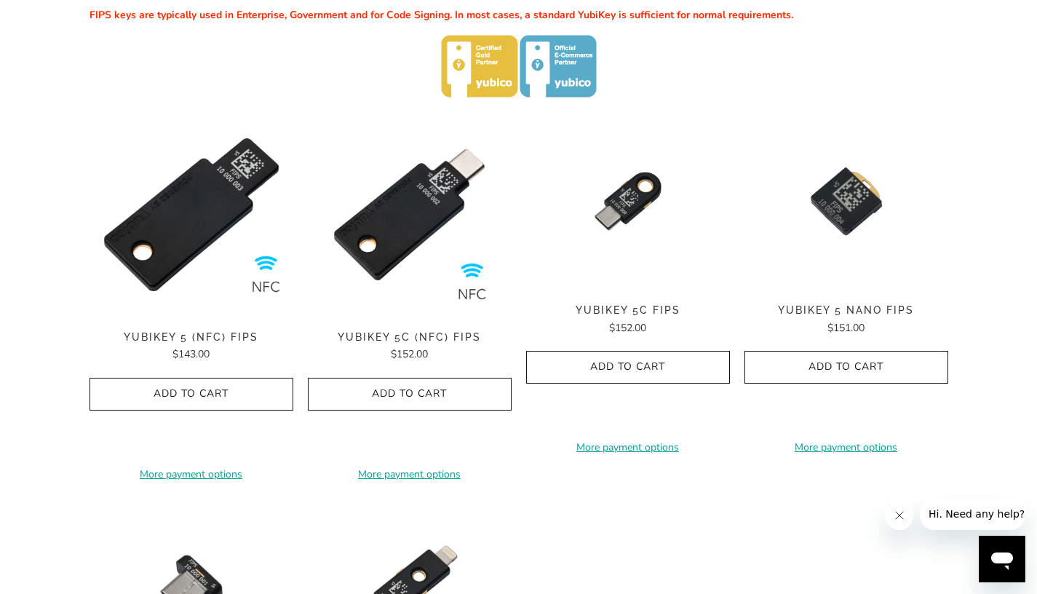
click at [207, 293] on img at bounding box center [192, 215] width 204 height 204
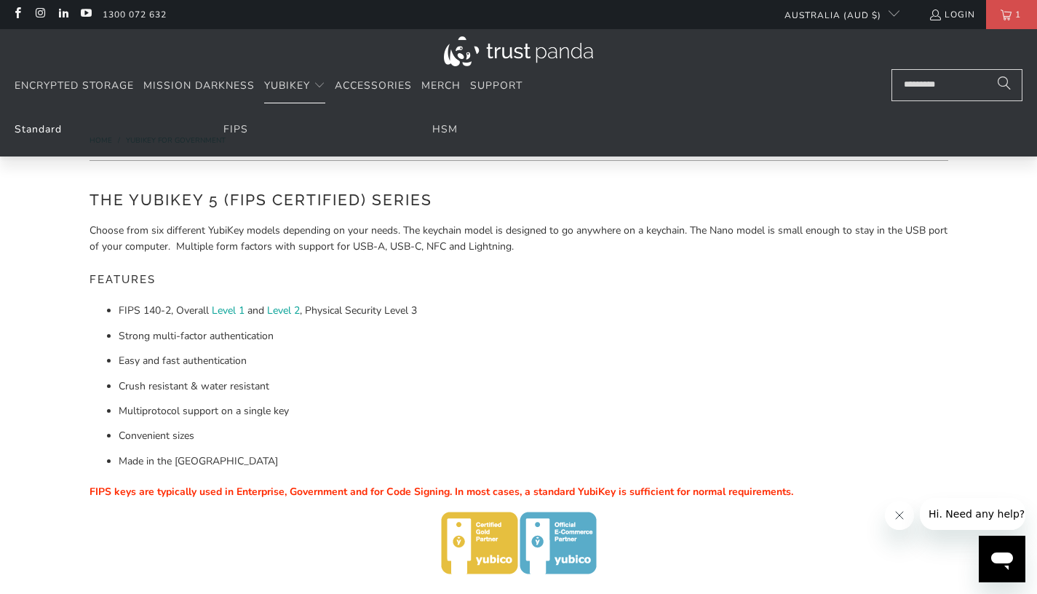
click at [54, 127] on link "Standard" at bounding box center [38, 129] width 47 height 14
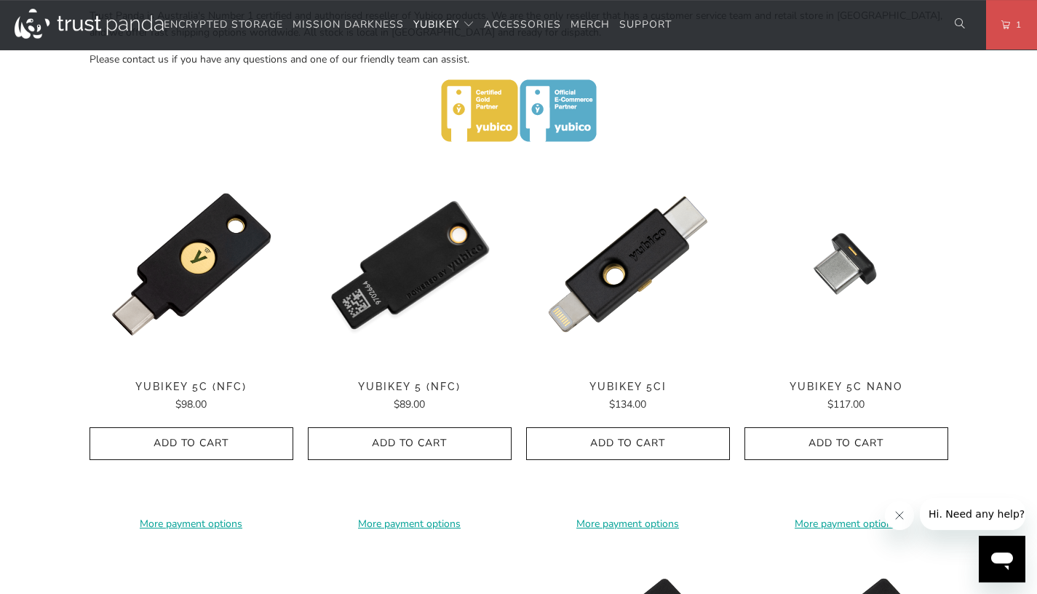
scroll to position [638, 0]
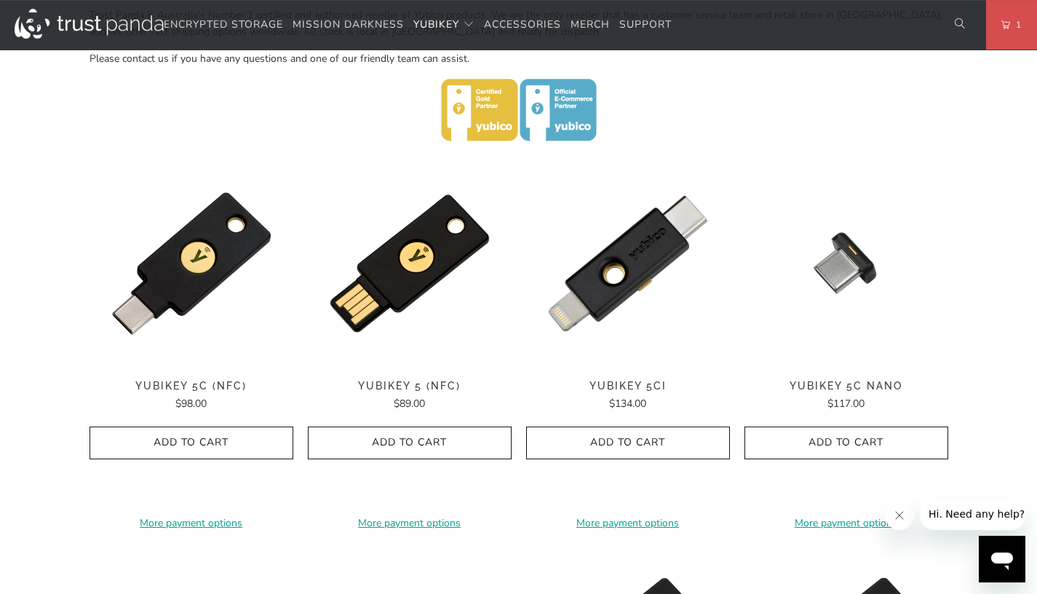
click at [216, 289] on img at bounding box center [192, 264] width 204 height 204
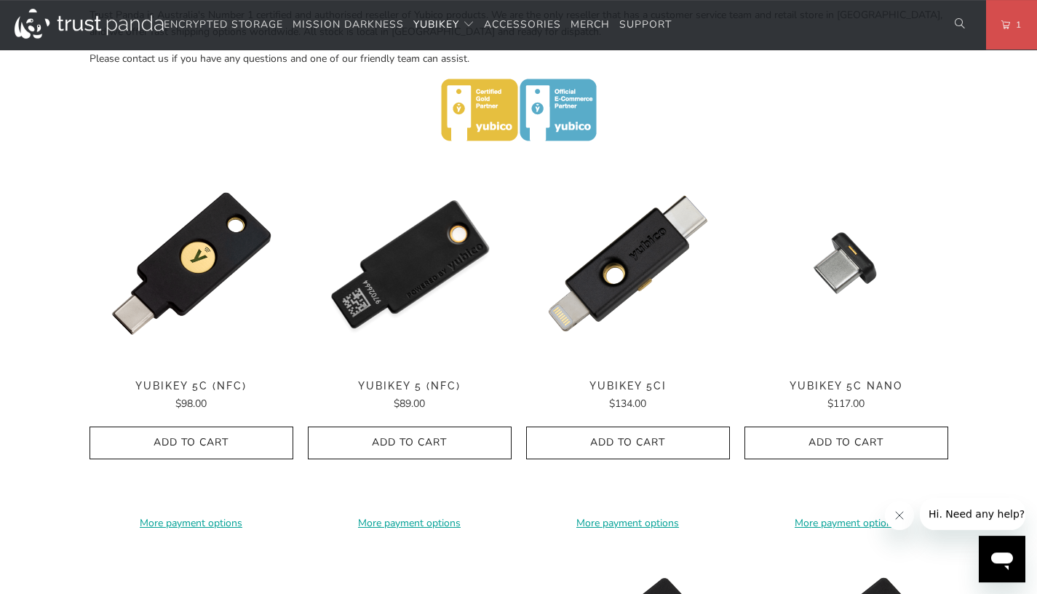
click at [460, 228] on img at bounding box center [410, 264] width 204 height 204
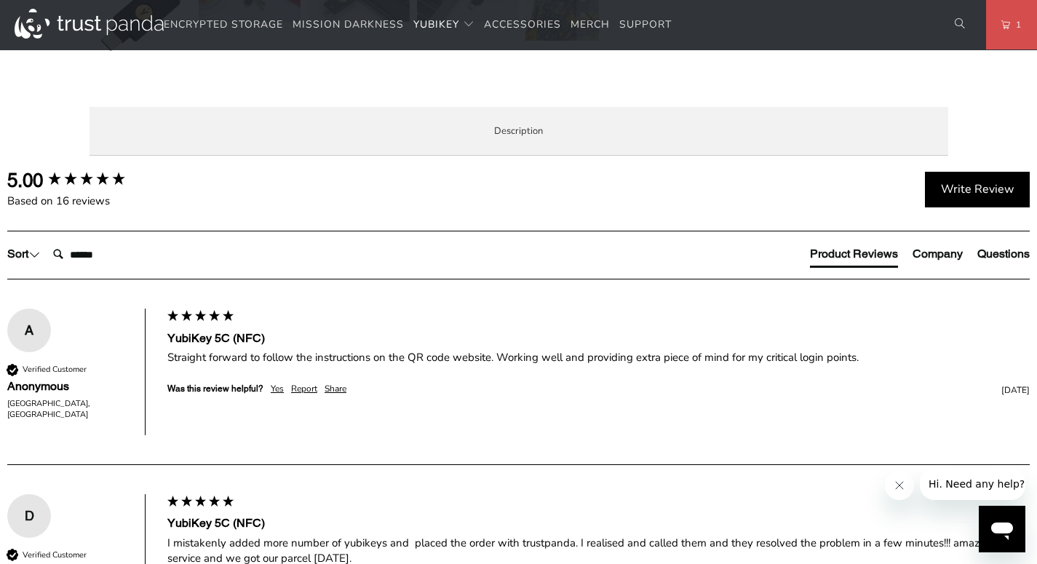
scroll to position [607, 0]
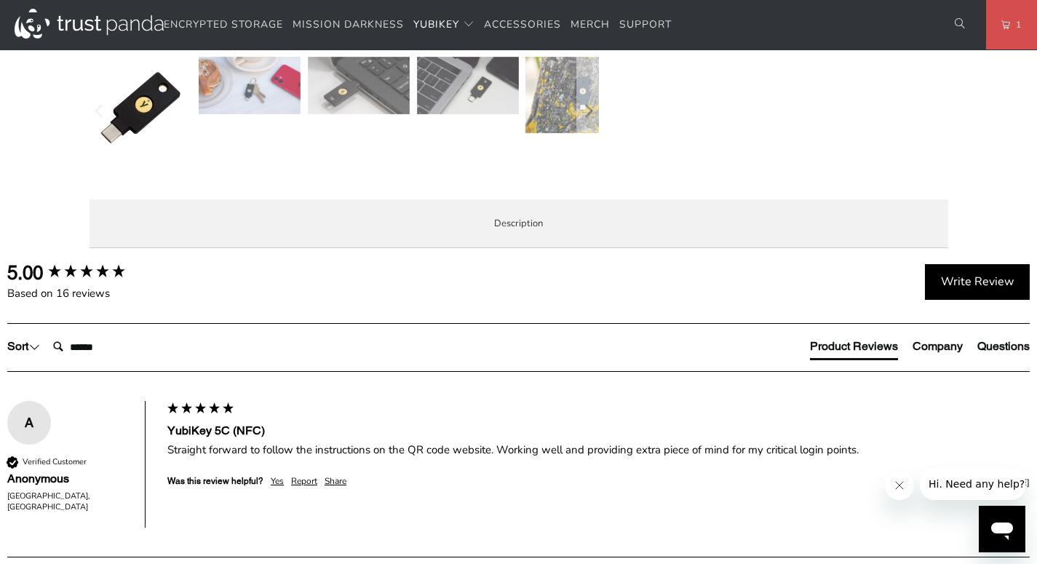
click at [0, 0] on span "Specifications" at bounding box center [0, 0] width 0 height 0
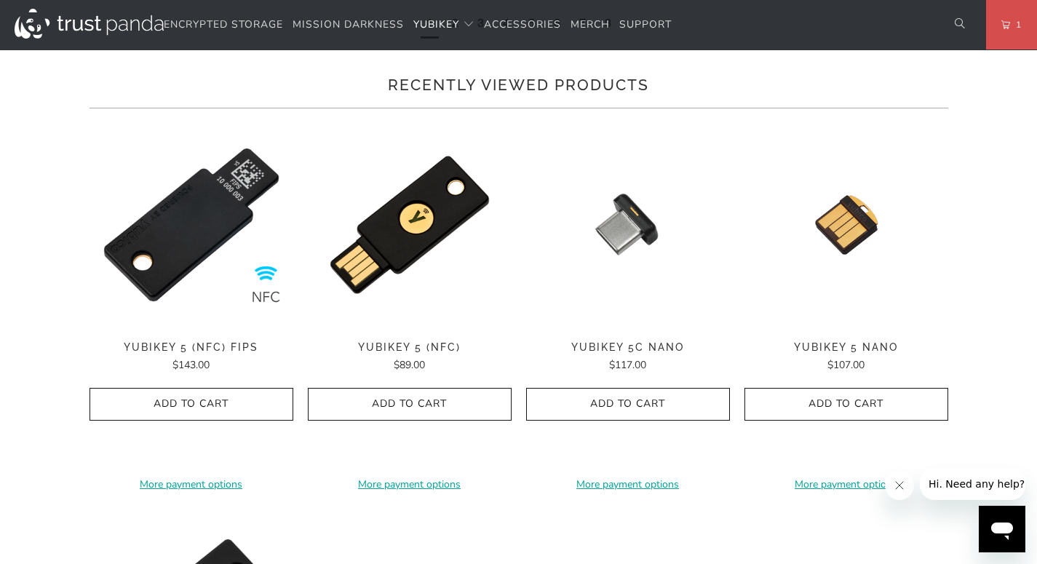
scroll to position [1289, 0]
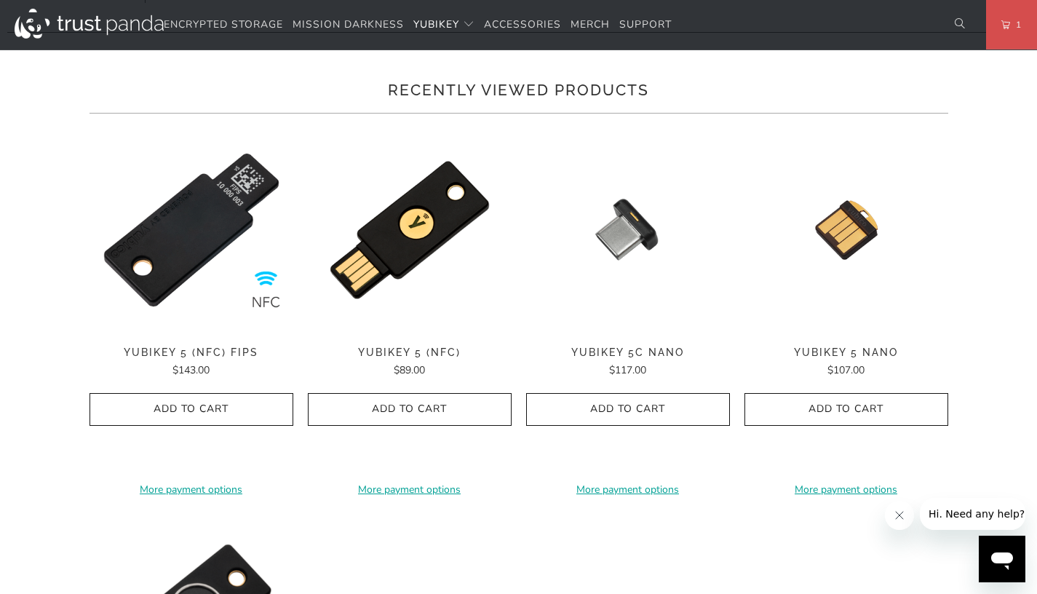
scroll to position [1312, 0]
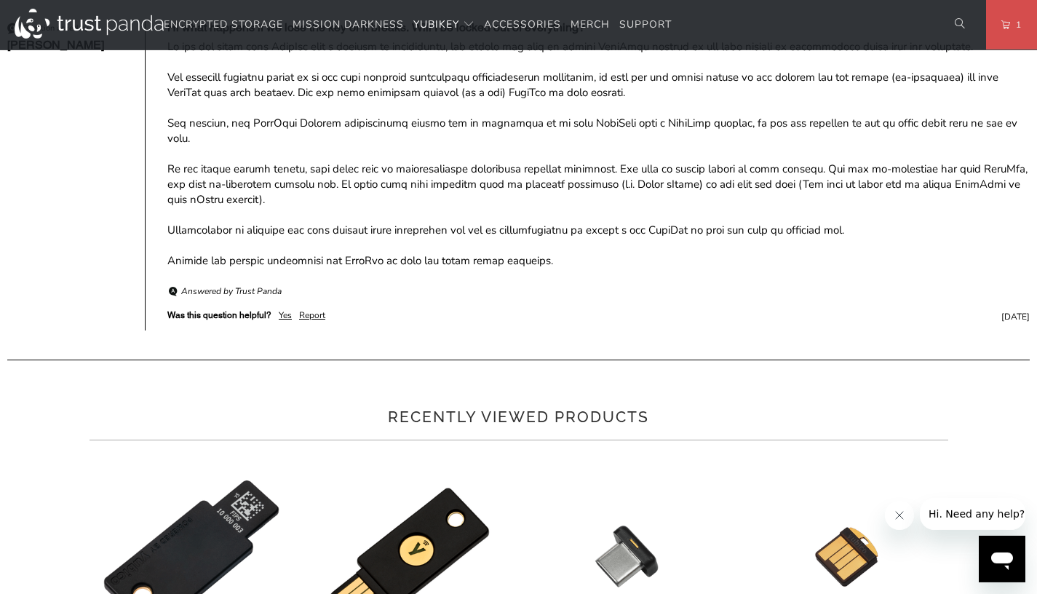
scroll to position [1456, 0]
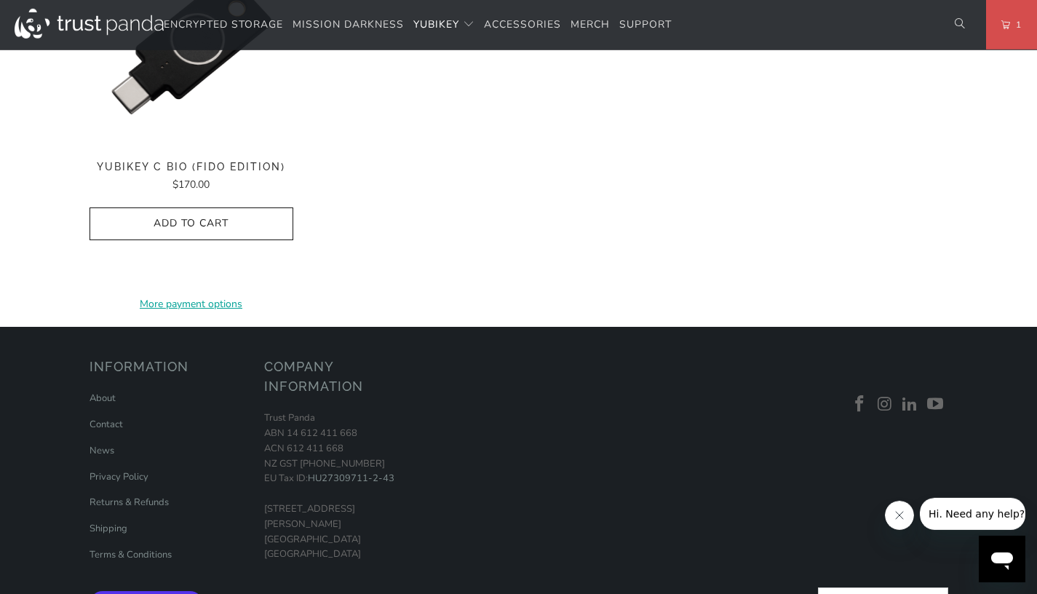
scroll to position [2314, 0]
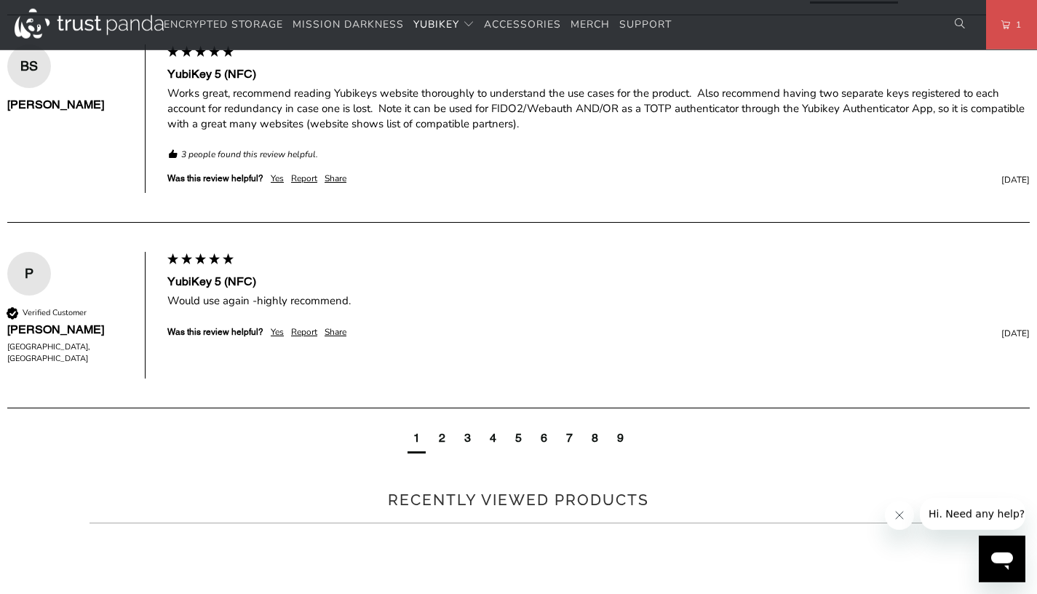
scroll to position [967, 0]
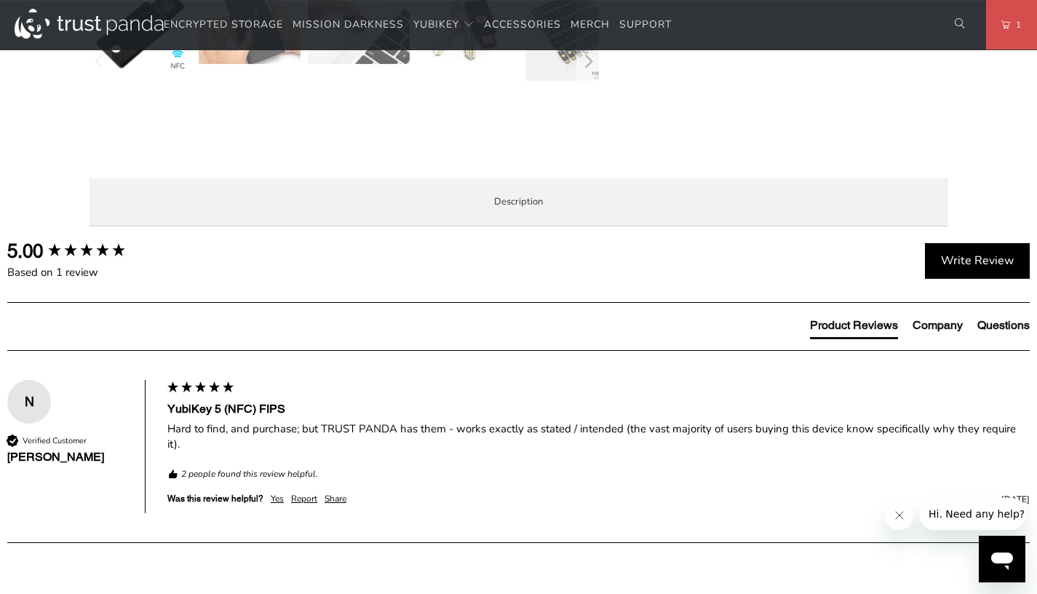
scroll to position [687, 0]
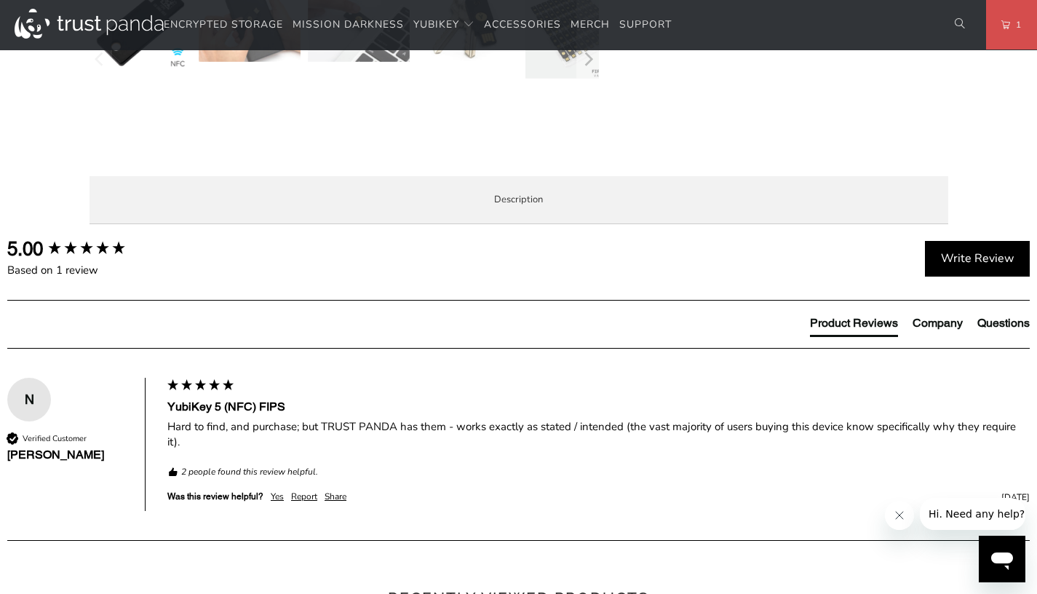
drag, startPoint x: 458, startPoint y: 412, endPoint x: 259, endPoint y: 396, distance: 199.4
click at [0, 0] on p "For high risk industries / clients with a requirement for 50 or more FIPS keys,…" at bounding box center [0, 0] width 0 height 0
click at [0, 0] on em "For high risk industries / clients with a requirement for 50 or more FIPS keys,…" at bounding box center [0, 0] width 0 height 0
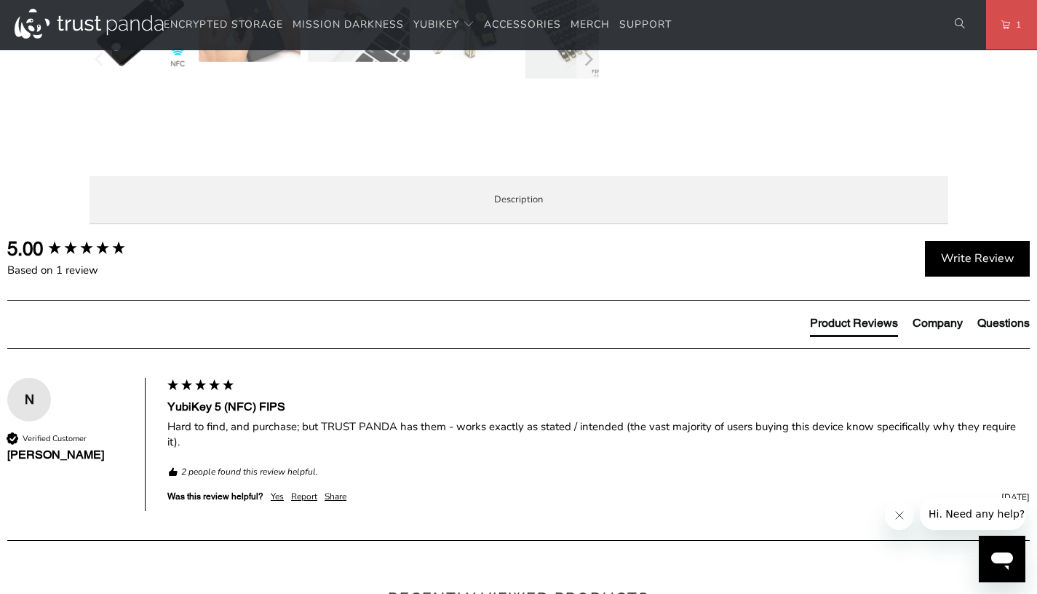
click at [0, 0] on em "For high risk industries / clients with a requirement for 50 or more FIPS keys,…" at bounding box center [0, 0] width 0 height 0
click at [0, 0] on p "For high risk industries / clients with a requirement for 50 or more FIPS keys,…" at bounding box center [0, 0] width 0 height 0
drag, startPoint x: 540, startPoint y: 410, endPoint x: 98, endPoint y: 400, distance: 442.8
click at [0, 0] on div "Overview Specifications Enterprise and Government Local Service & Support Overv…" at bounding box center [0, 0] width 0 height 0
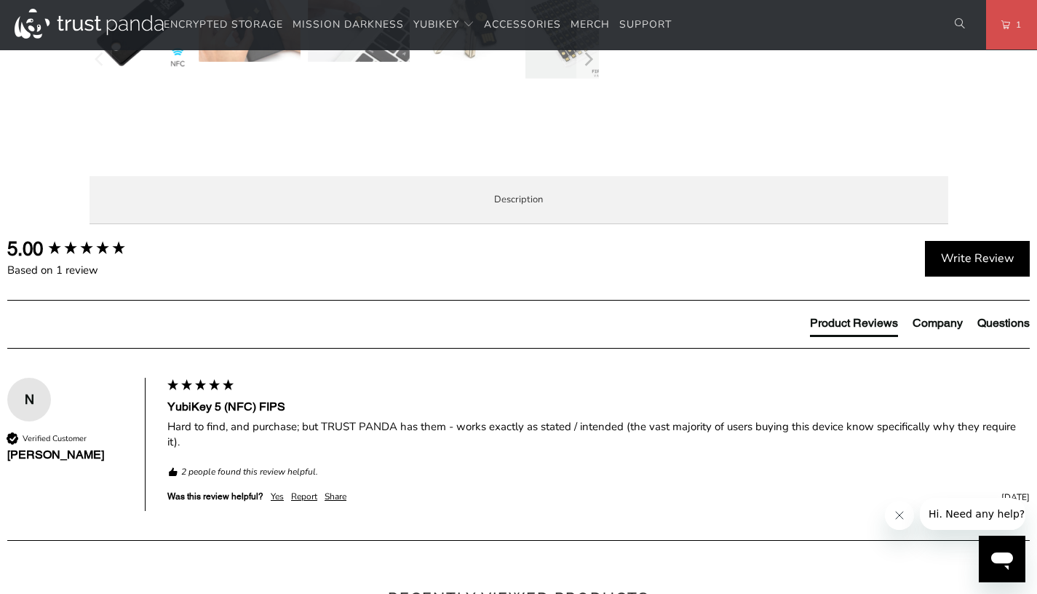
click at [0, 0] on em "For high risk industries / clients with a requirement for 50 or more FIPS keys,…" at bounding box center [0, 0] width 0 height 0
drag, startPoint x: 519, startPoint y: 408, endPoint x: 118, endPoint y: 402, distance: 401.2
click at [0, 0] on div "The YubiKey 5 FIPS Series is a hardware based authentication solution that prov…" at bounding box center [0, 0] width 0 height 0
click at [0, 0] on em "For high risk industries / clients with a requirement for 50 or more FIPS keys,…" at bounding box center [0, 0] width 0 height 0
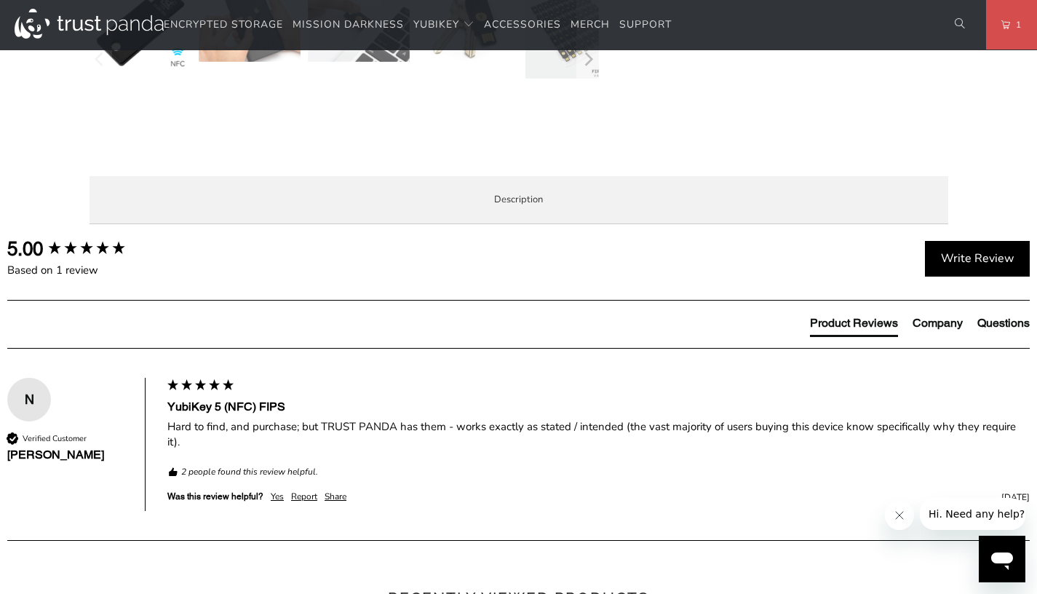
click at [0, 0] on em "For high risk industries / clients with a requirement for 50 or more FIPS keys,…" at bounding box center [0, 0] width 0 height 0
